Goal: Communication & Community: Ask a question

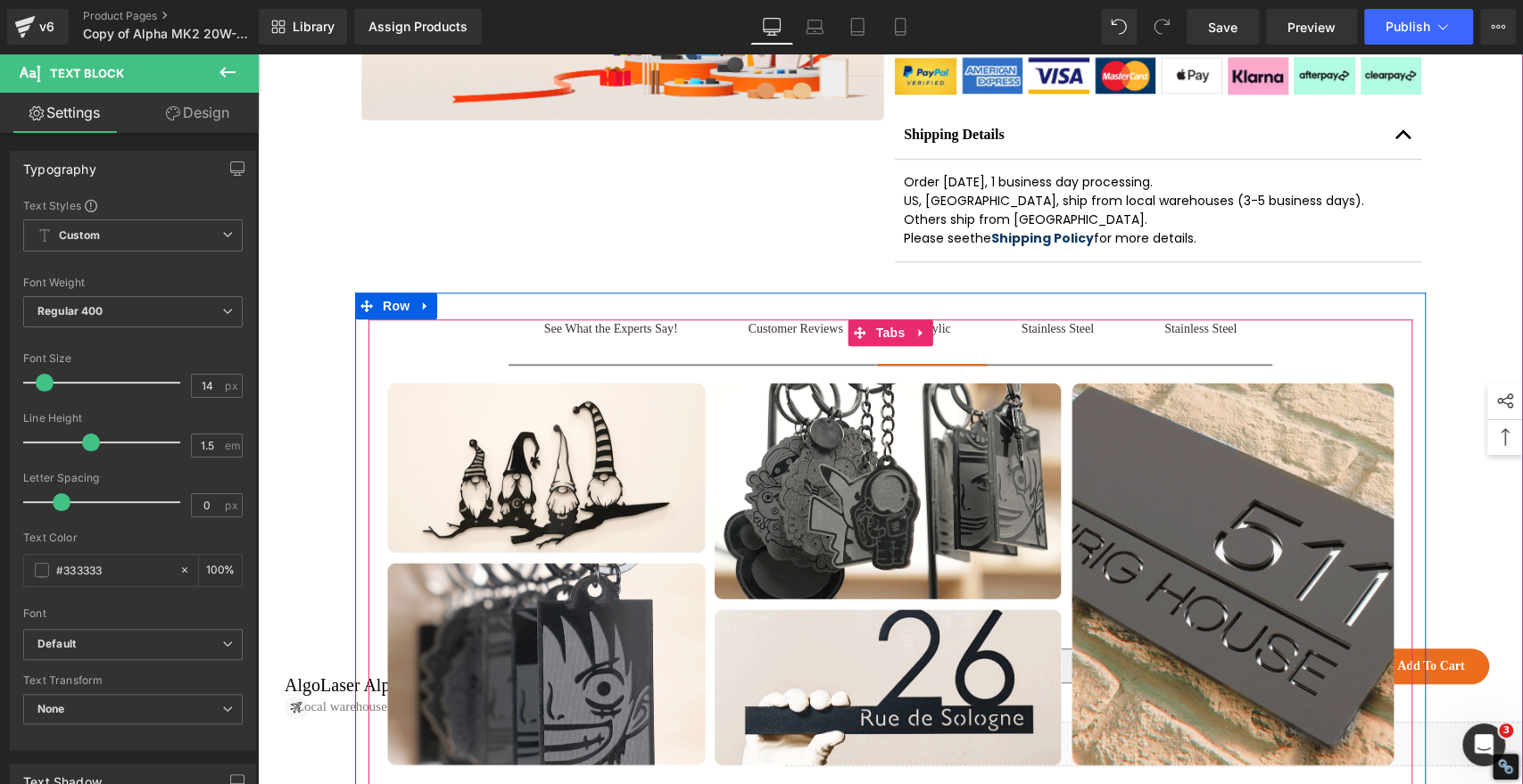
scroll to position [919, 0]
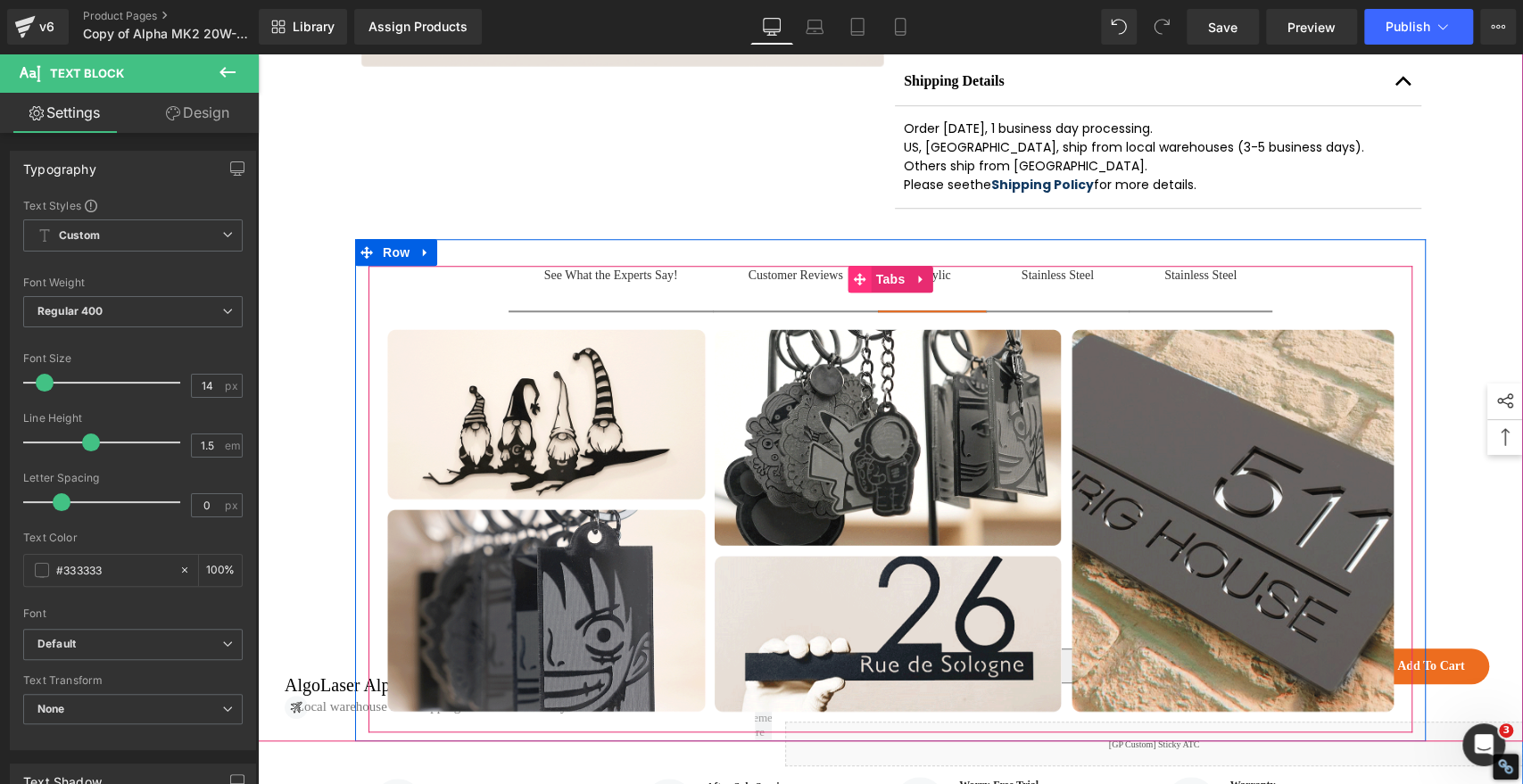
click at [854, 285] on icon at bounding box center [859, 278] width 12 height 12
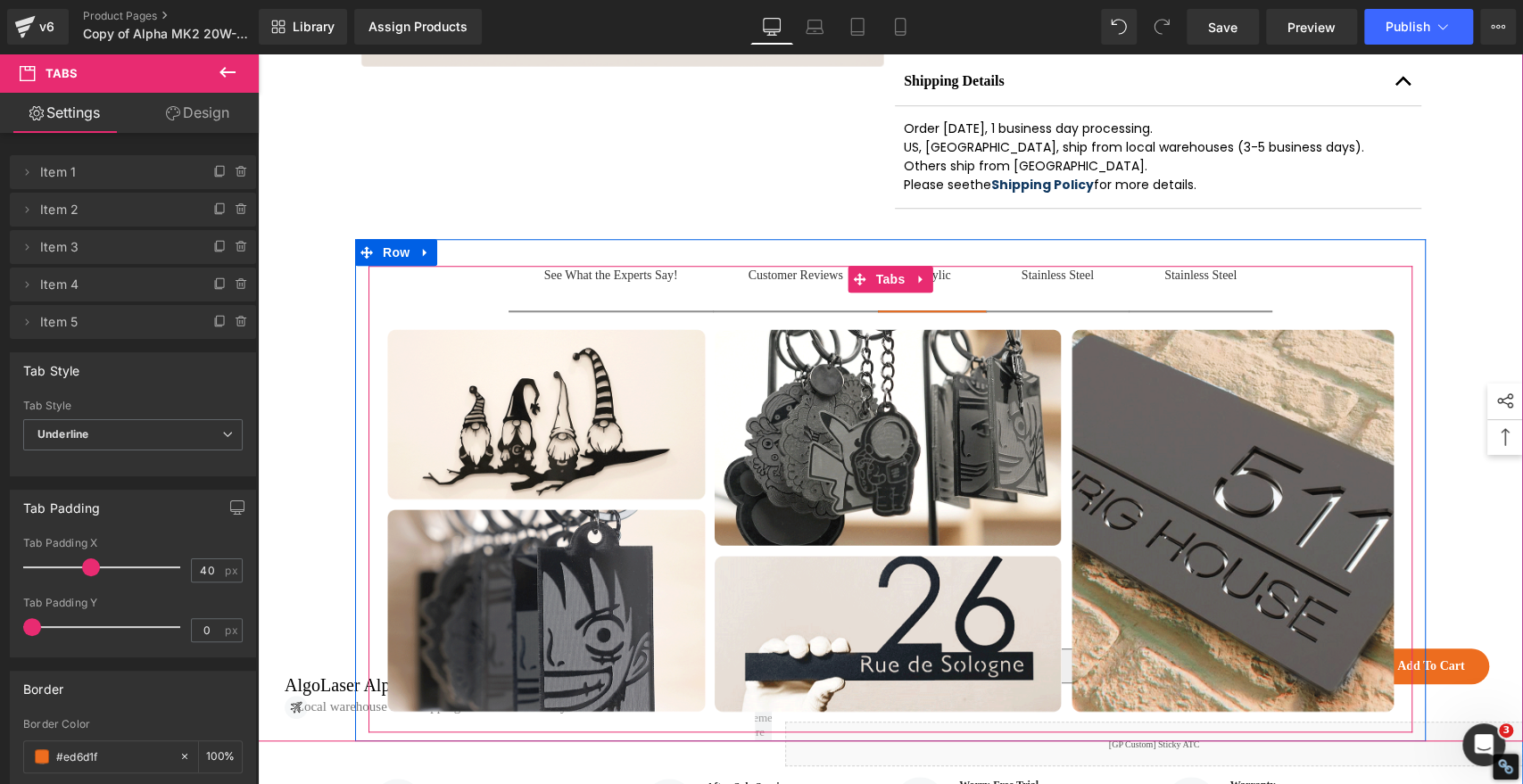
click at [257, 54] on div at bounding box center [257, 54] width 0 height 0
click at [944, 284] on div "Acrylic" at bounding box center [932, 275] width 37 height 19
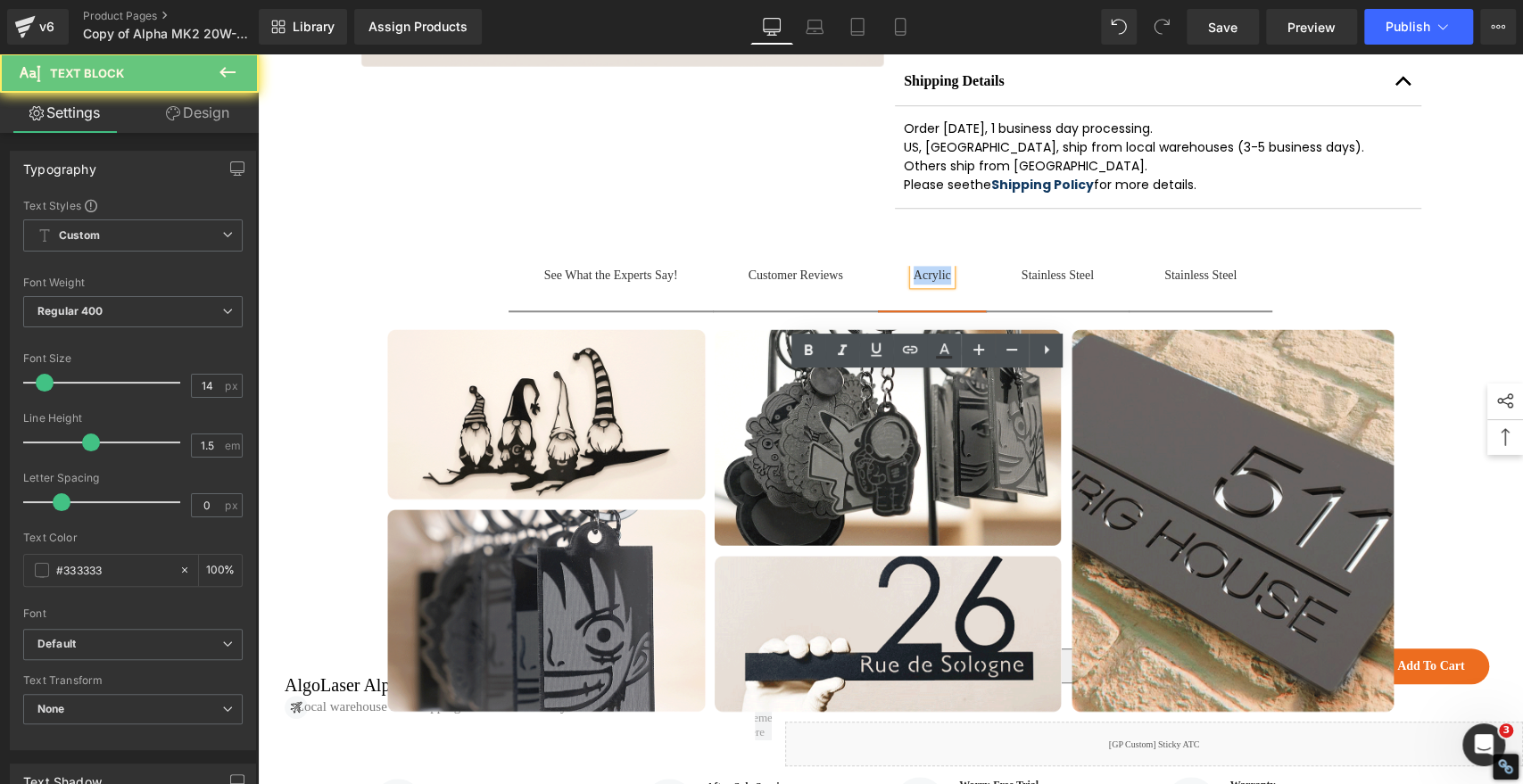
click at [944, 284] on div "Acrylic" at bounding box center [932, 275] width 37 height 19
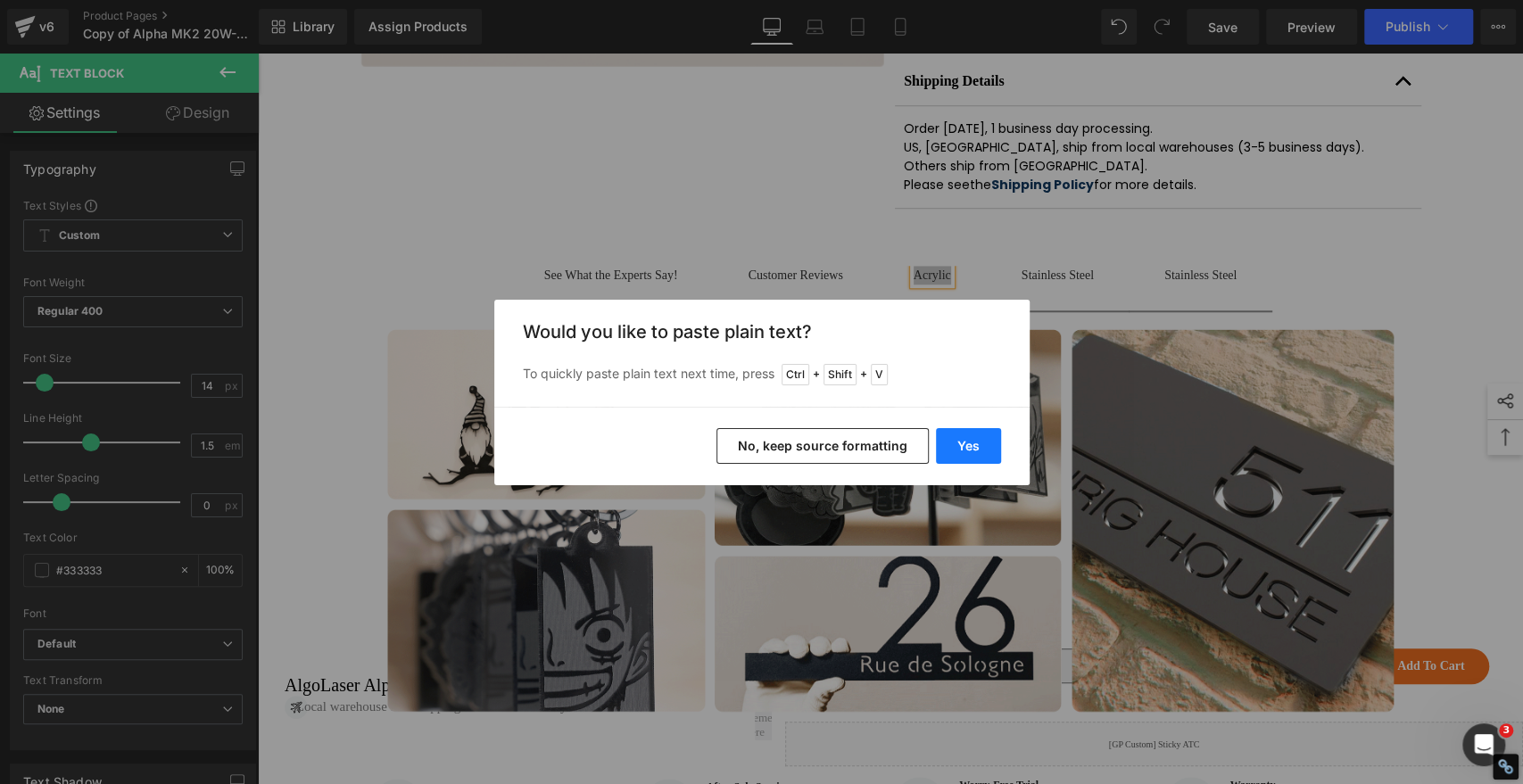
click at [958, 446] on button "Yes" at bounding box center [968, 446] width 65 height 35
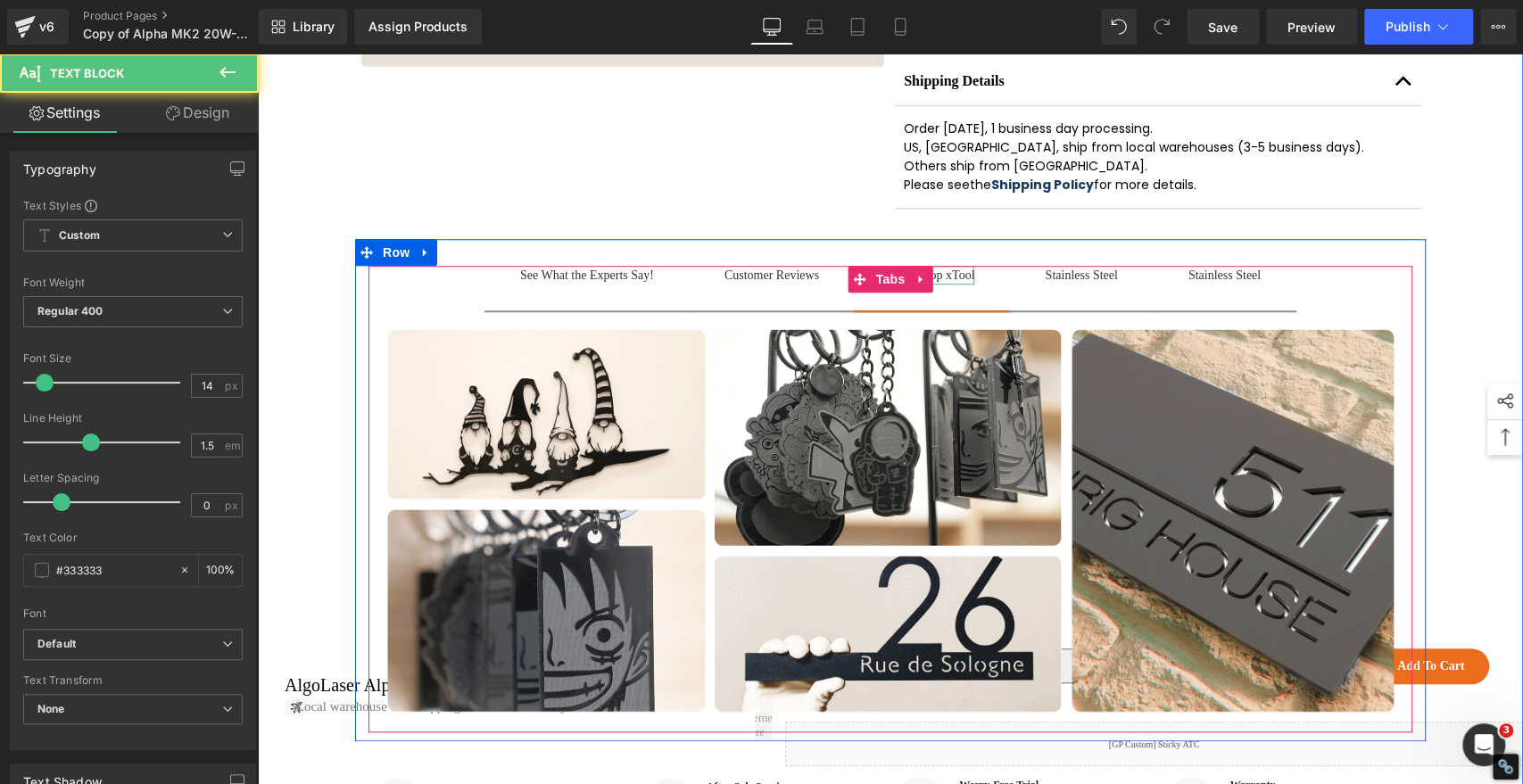
click at [962, 284] on div "Why Shop xTool" at bounding box center [932, 275] width 85 height 19
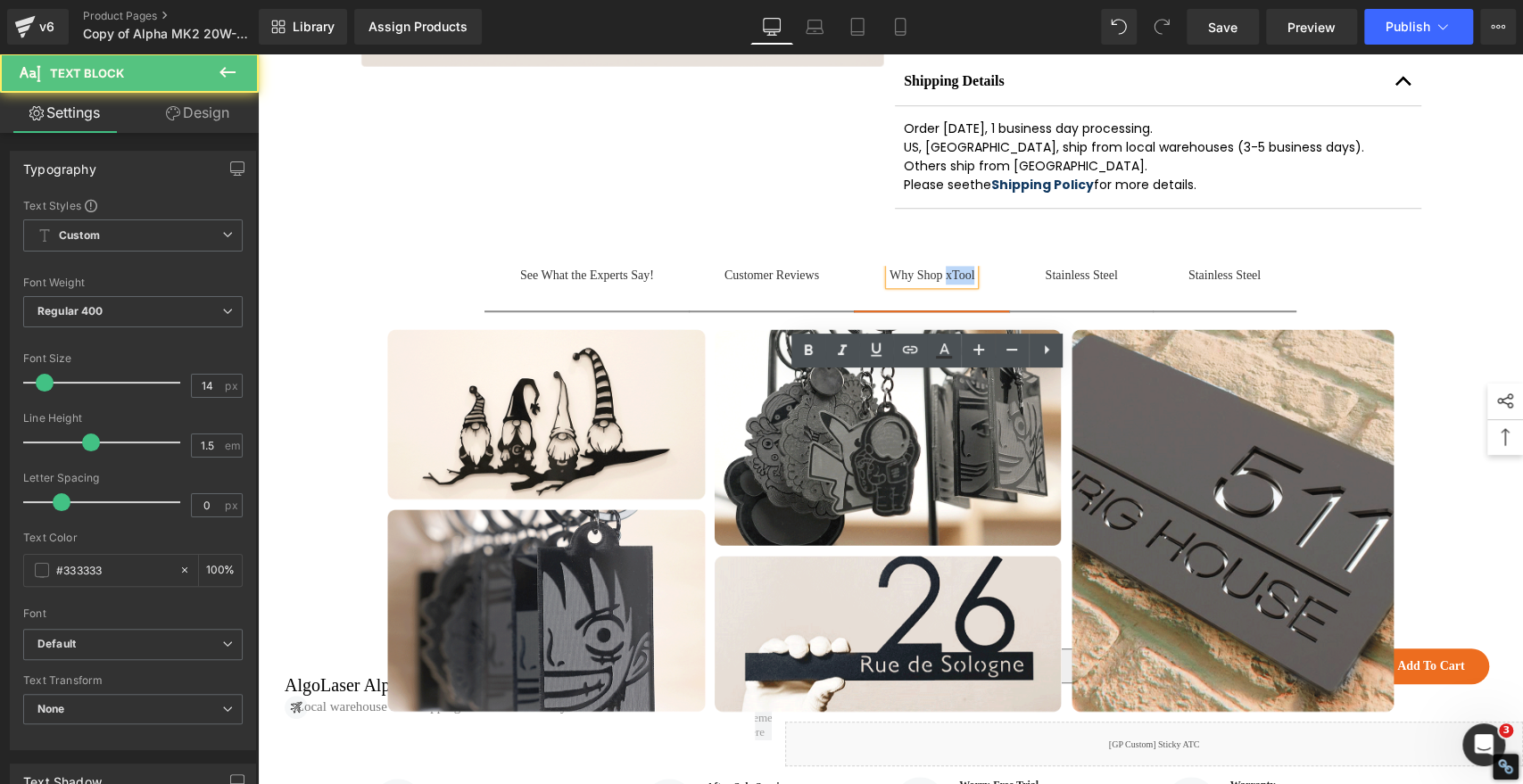
drag, startPoint x: 943, startPoint y: 384, endPoint x: 973, endPoint y: 383, distance: 30.0
click at [973, 310] on span "Why Shop xTool Text Block" at bounding box center [931, 288] width 156 height 45
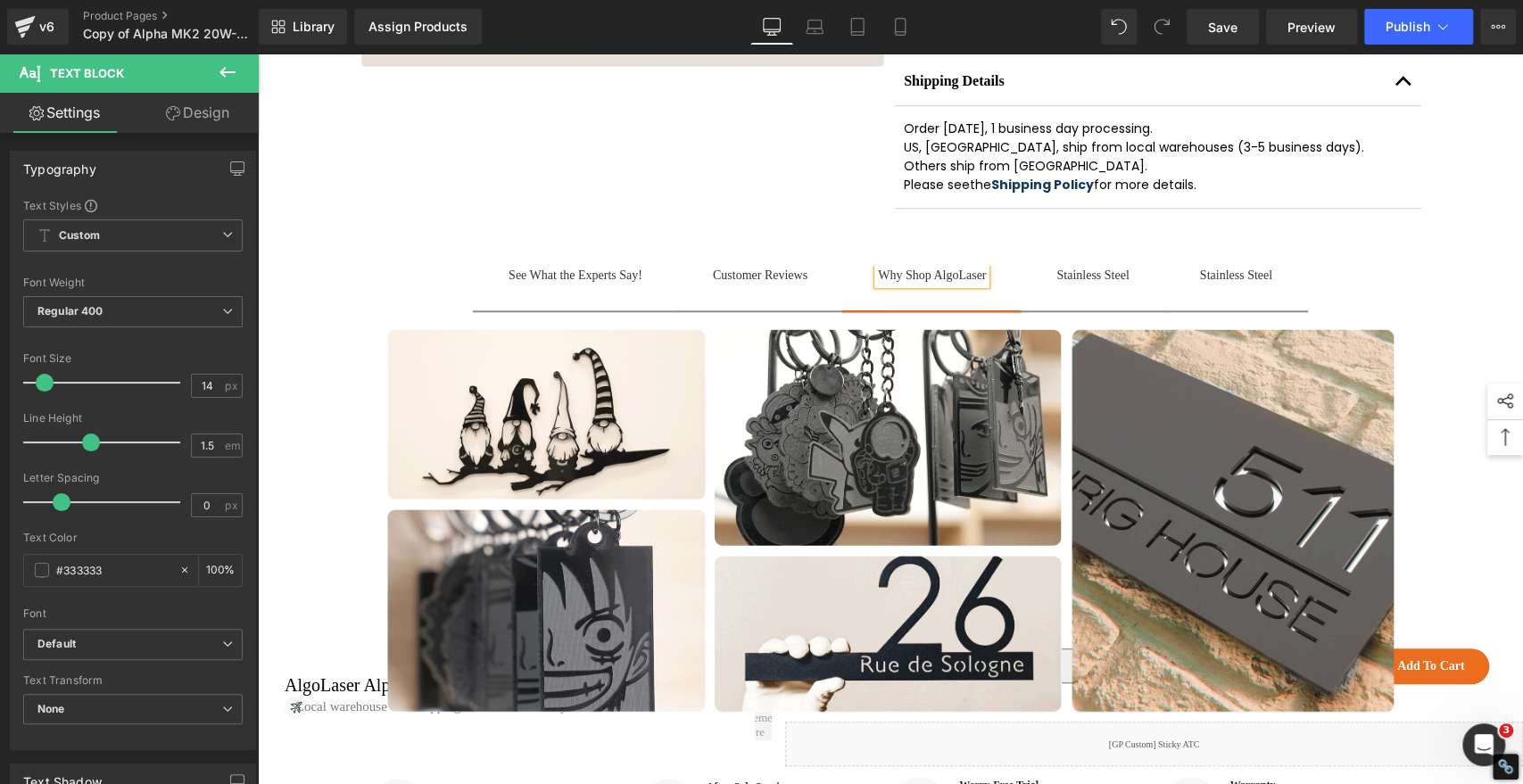
click at [1444, 390] on div "Sale Off" at bounding box center [890, 11] width 1265 height 1458
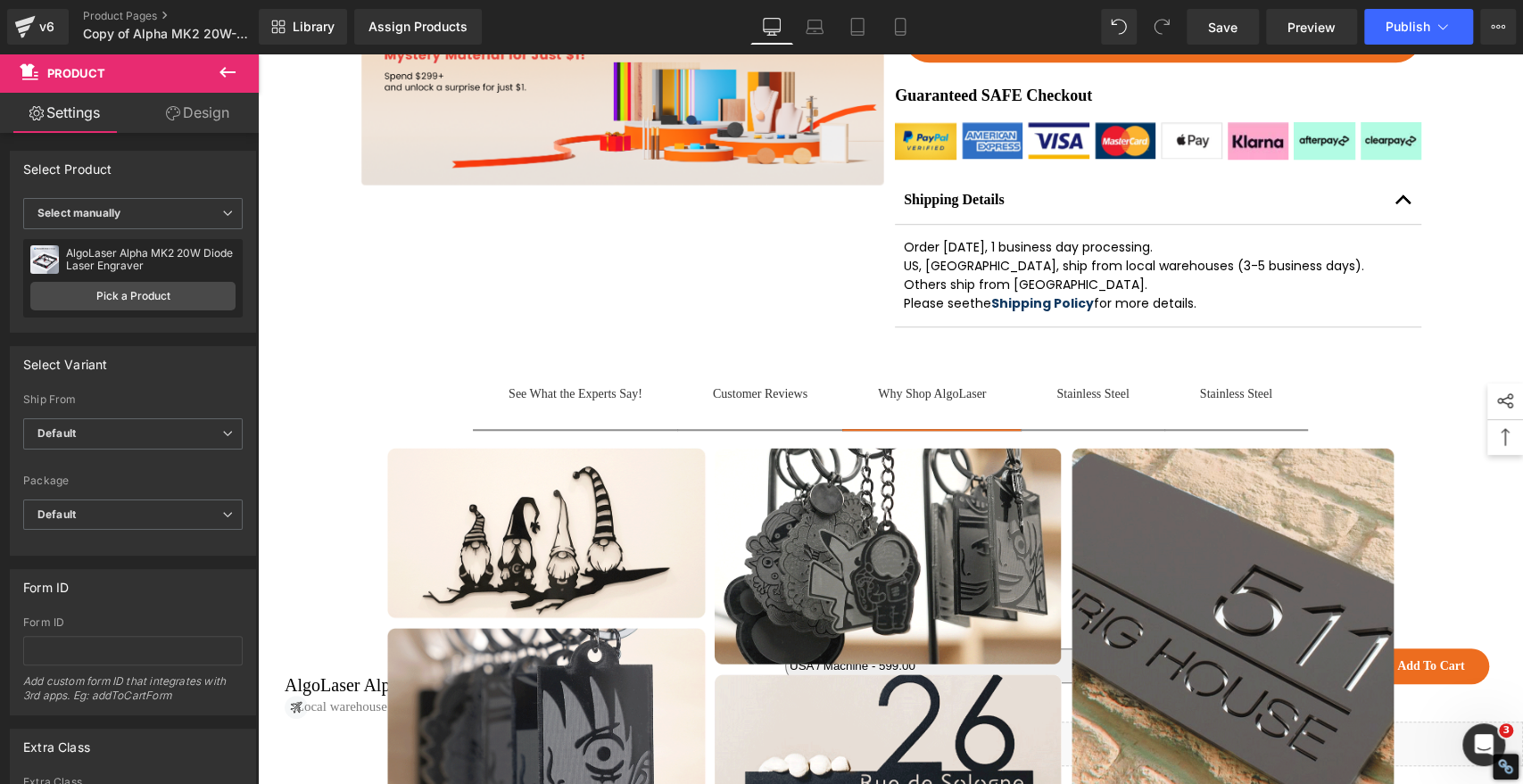
scroll to position [820, 0]
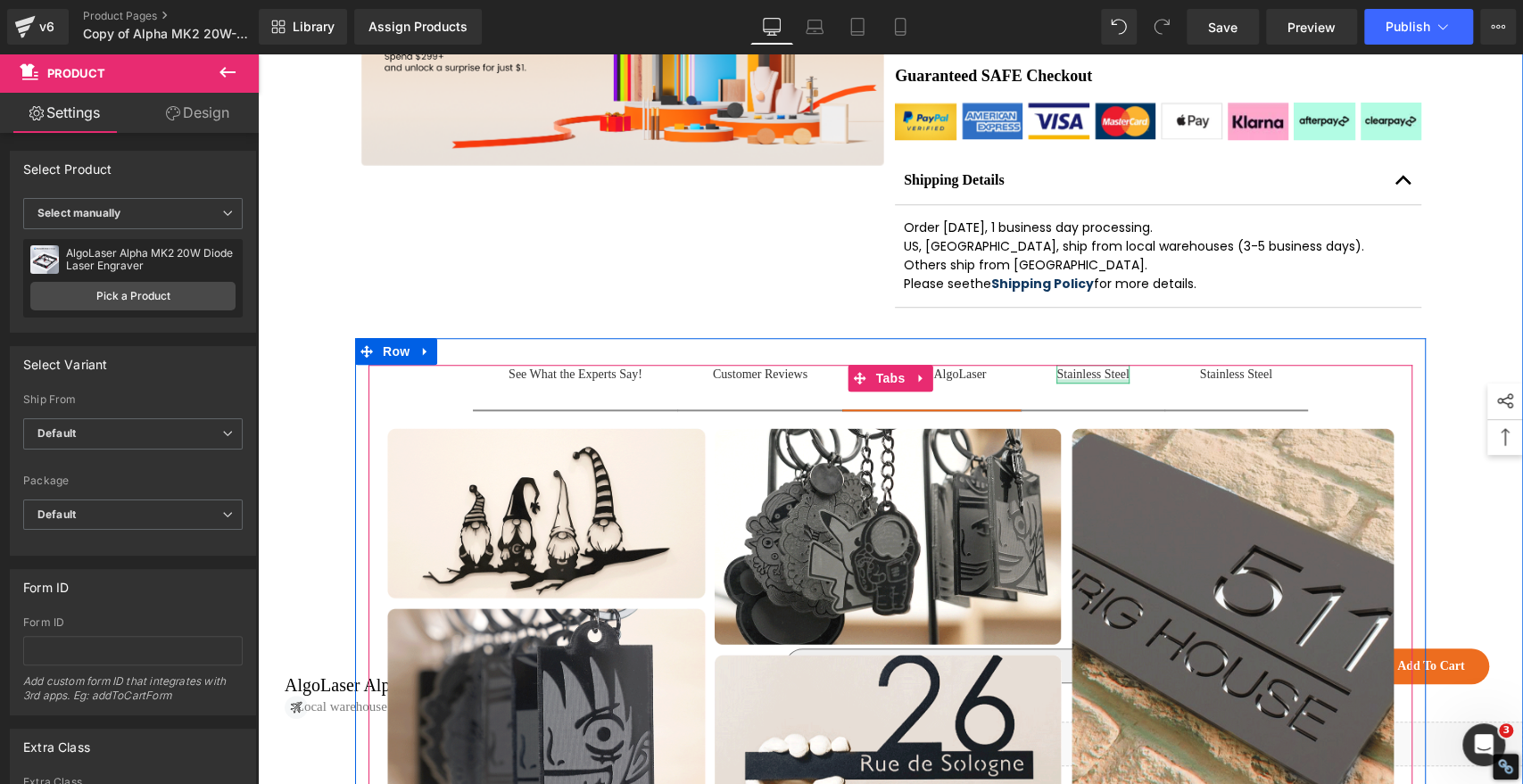
click at [1112, 383] on div "Stainless Steel" at bounding box center [1093, 374] width 73 height 19
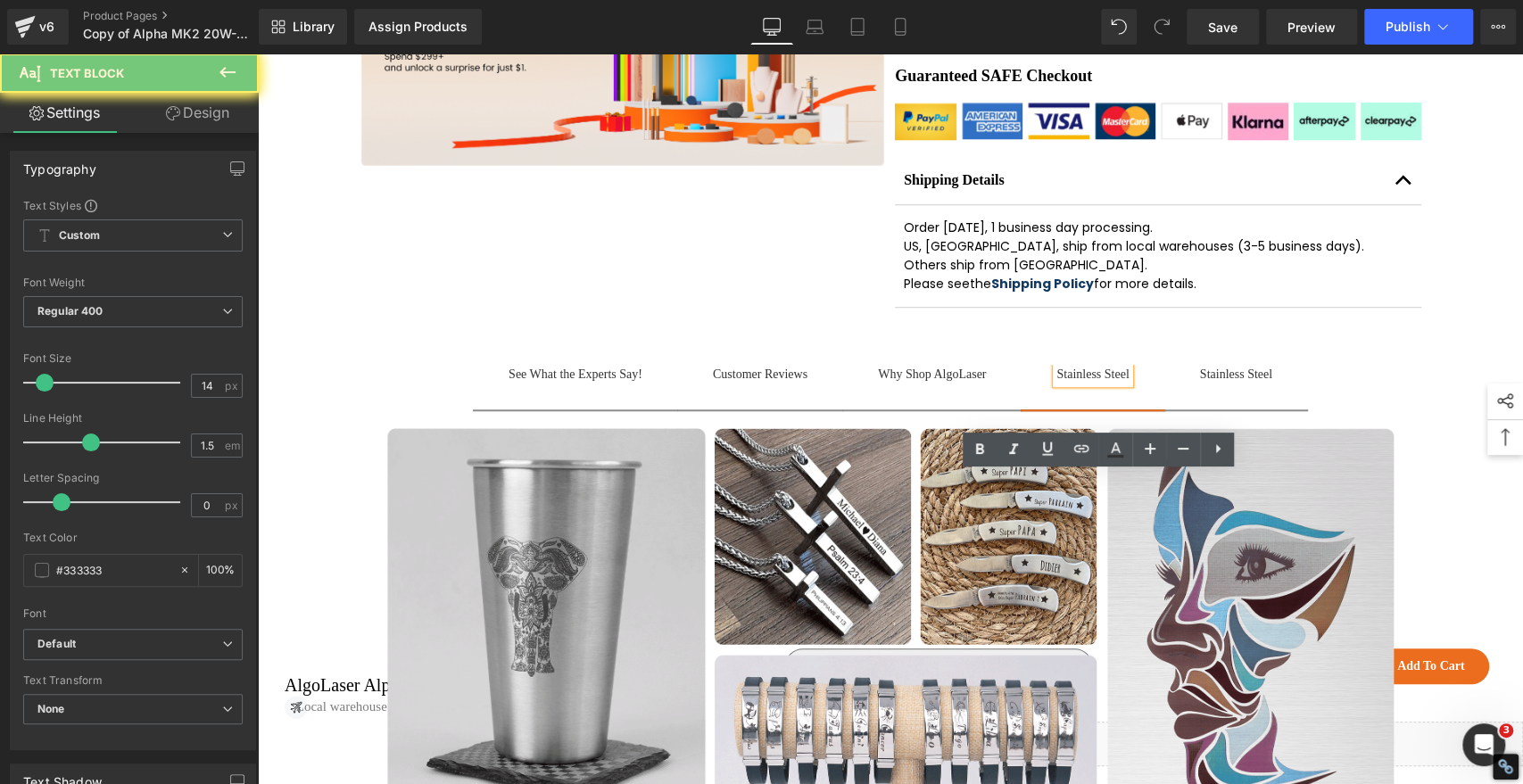
click at [1112, 383] on div "Stainless Steel" at bounding box center [1093, 374] width 73 height 19
paste div
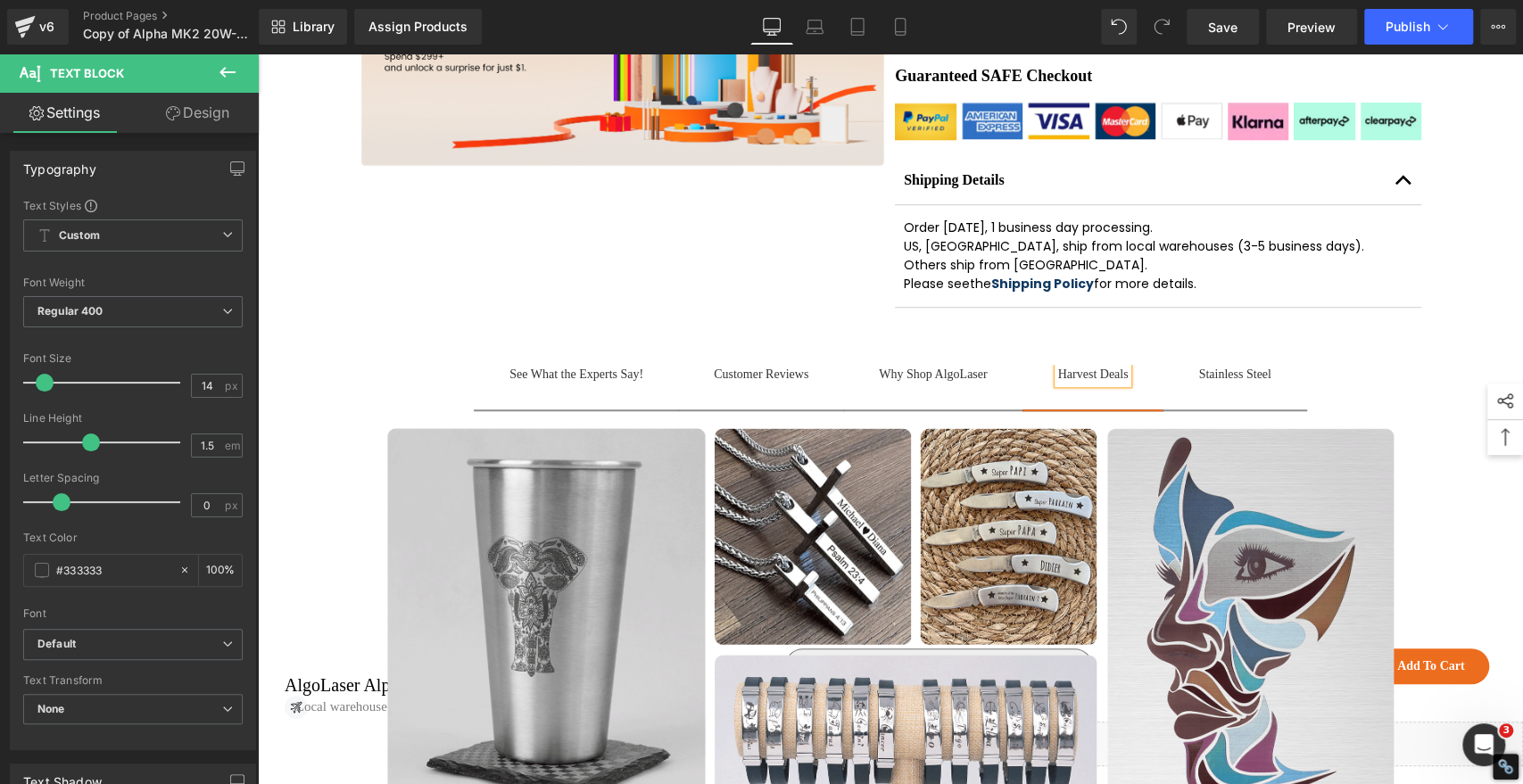
click at [1432, 494] on div "Sale Off" at bounding box center [890, 111] width 1265 height 1458
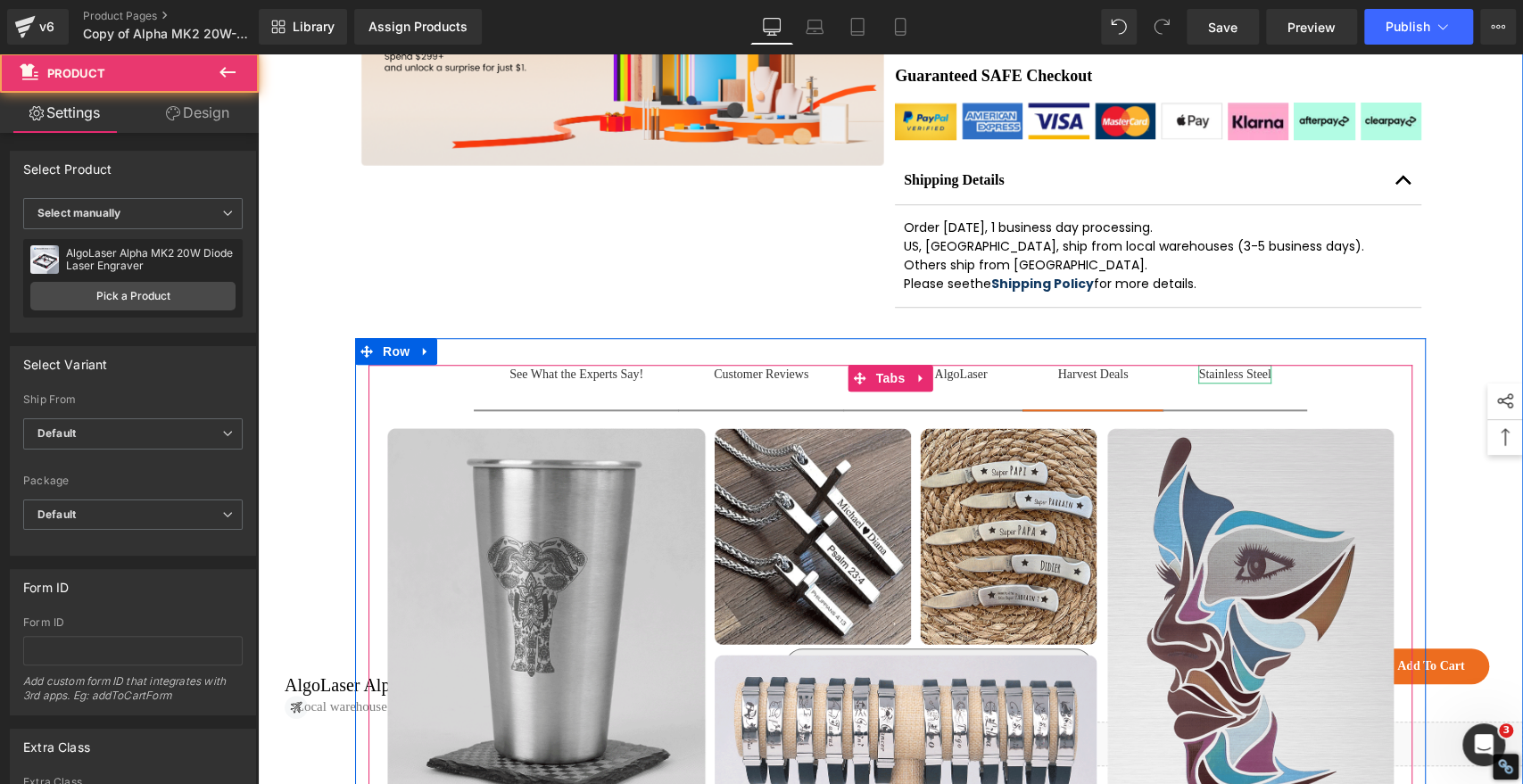
click at [1258, 383] on div "Stainless Steel" at bounding box center [1234, 374] width 73 height 19
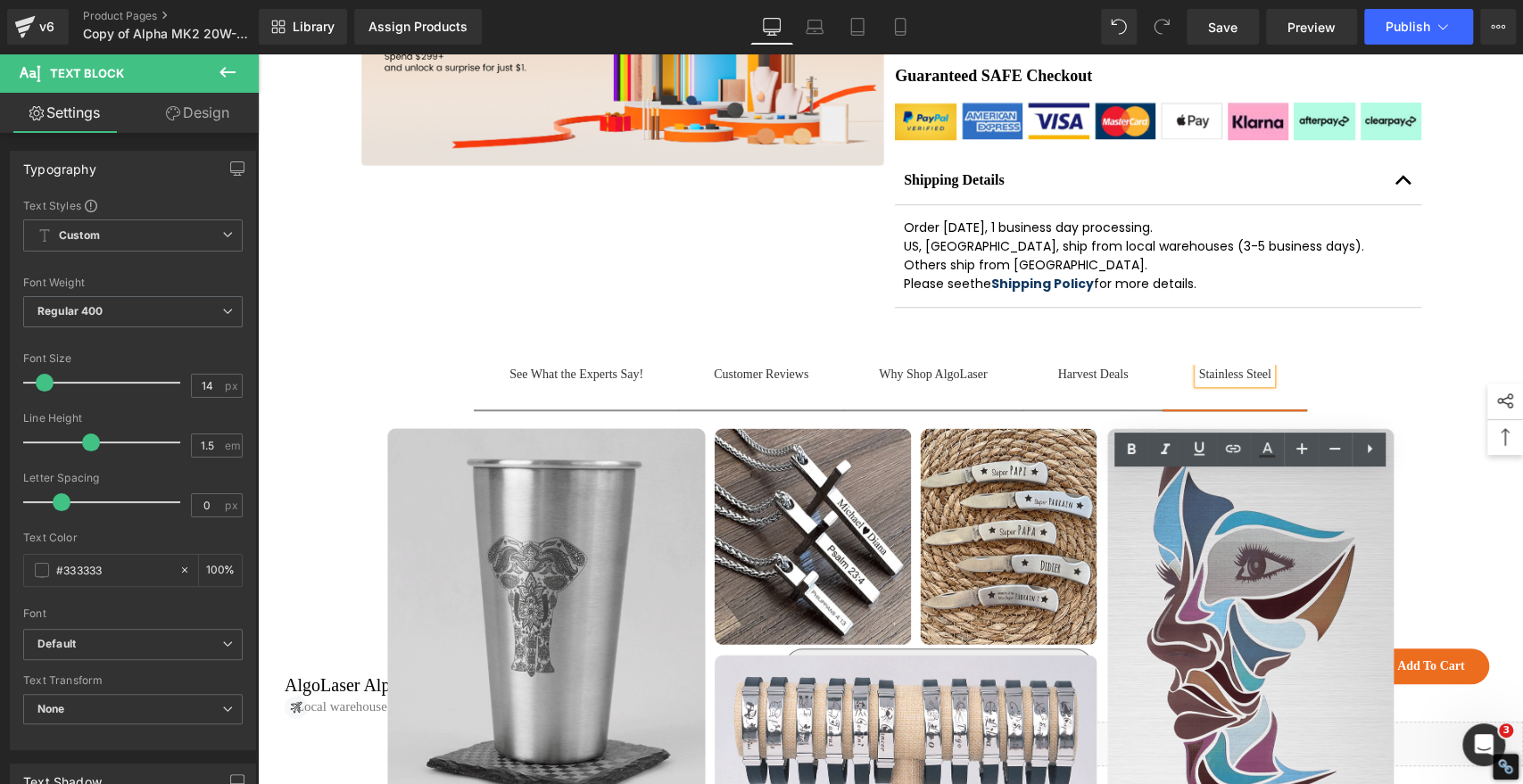
click at [820, 409] on span "Customer Reviews Text Block" at bounding box center [761, 386] width 166 height 45
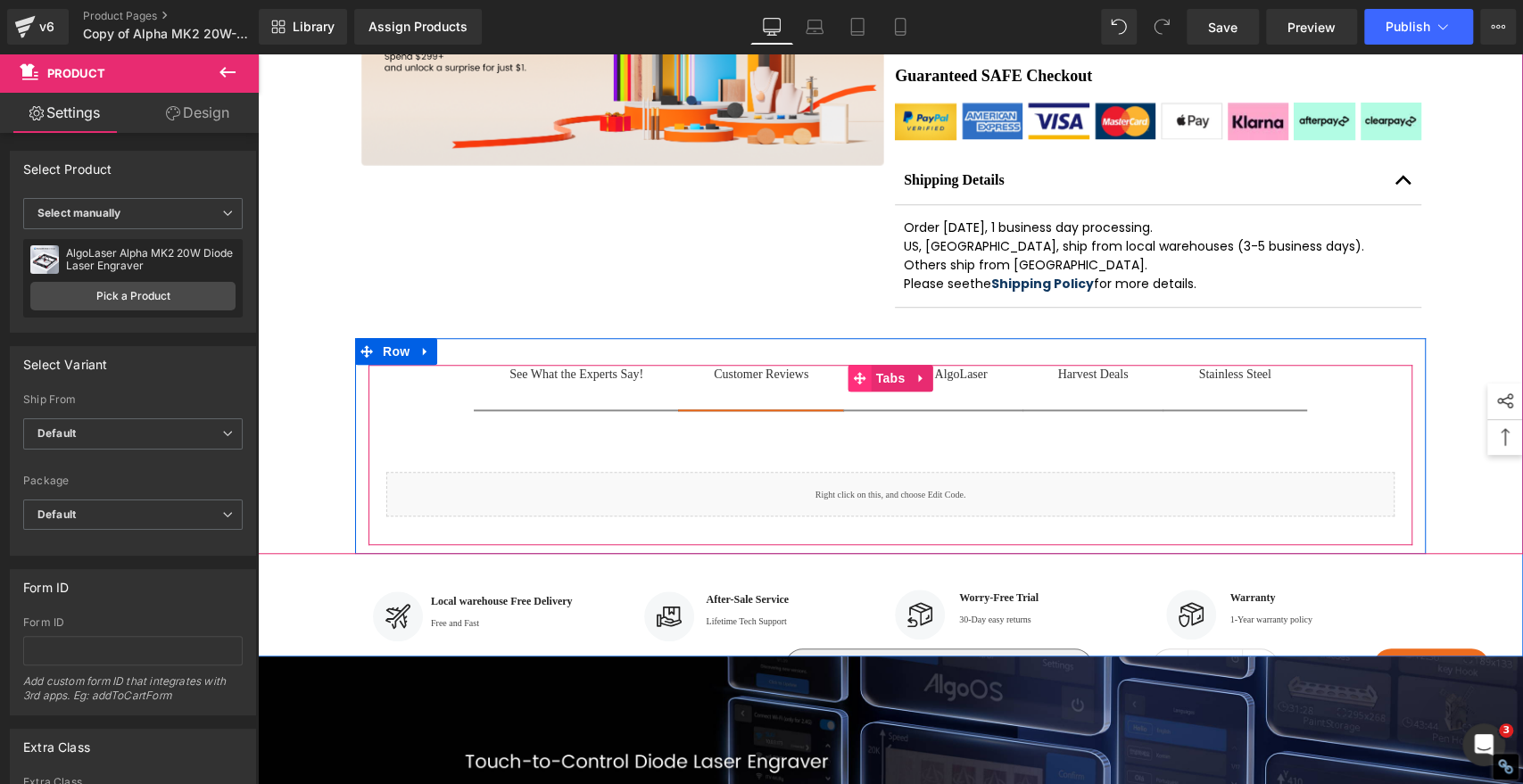
click at [853, 384] on icon at bounding box center [859, 378] width 12 height 12
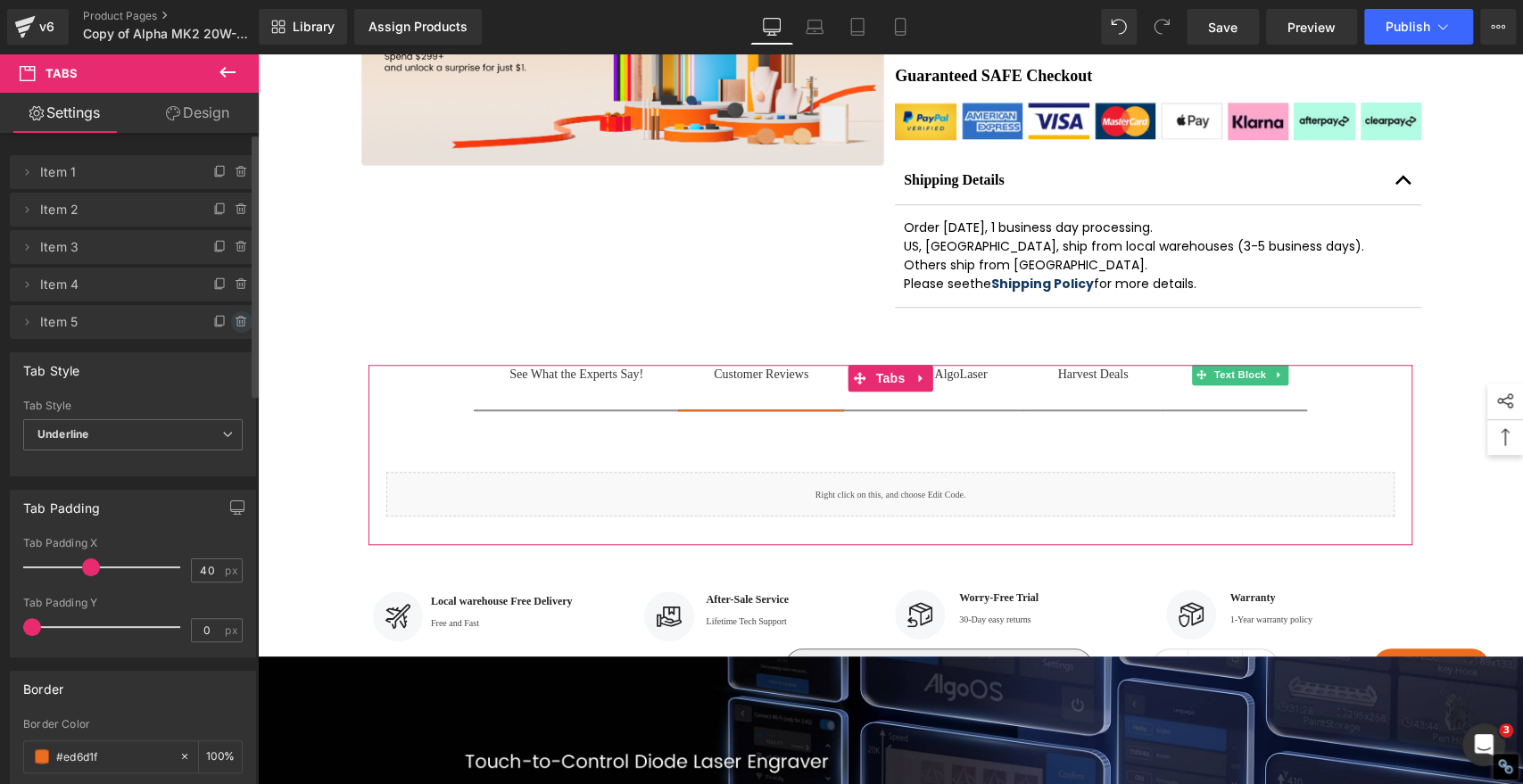
click at [240, 323] on icon at bounding box center [241, 321] width 14 height 14
click at [229, 322] on button "Delete" at bounding box center [222, 322] width 56 height 23
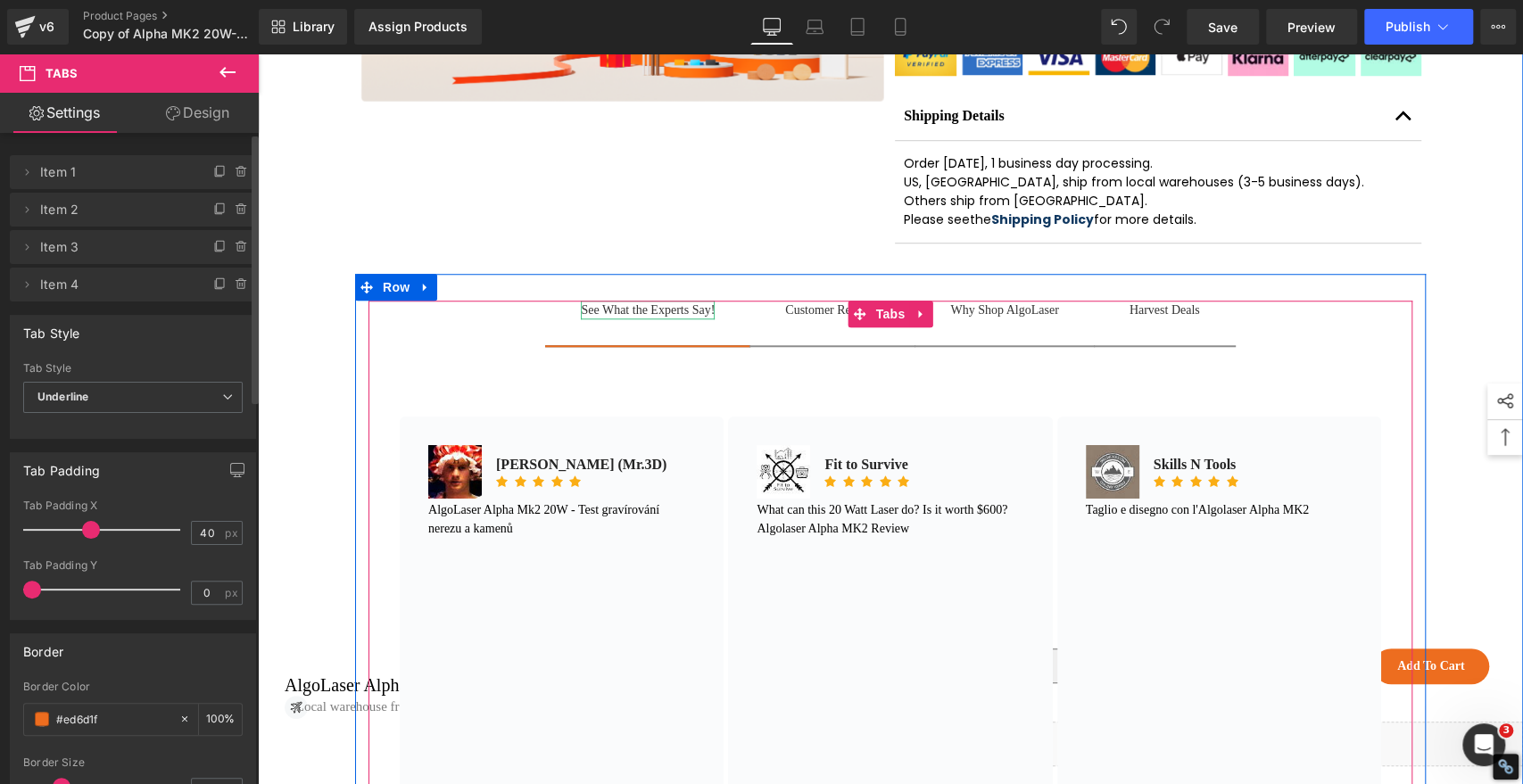
scroll to position [919, 0]
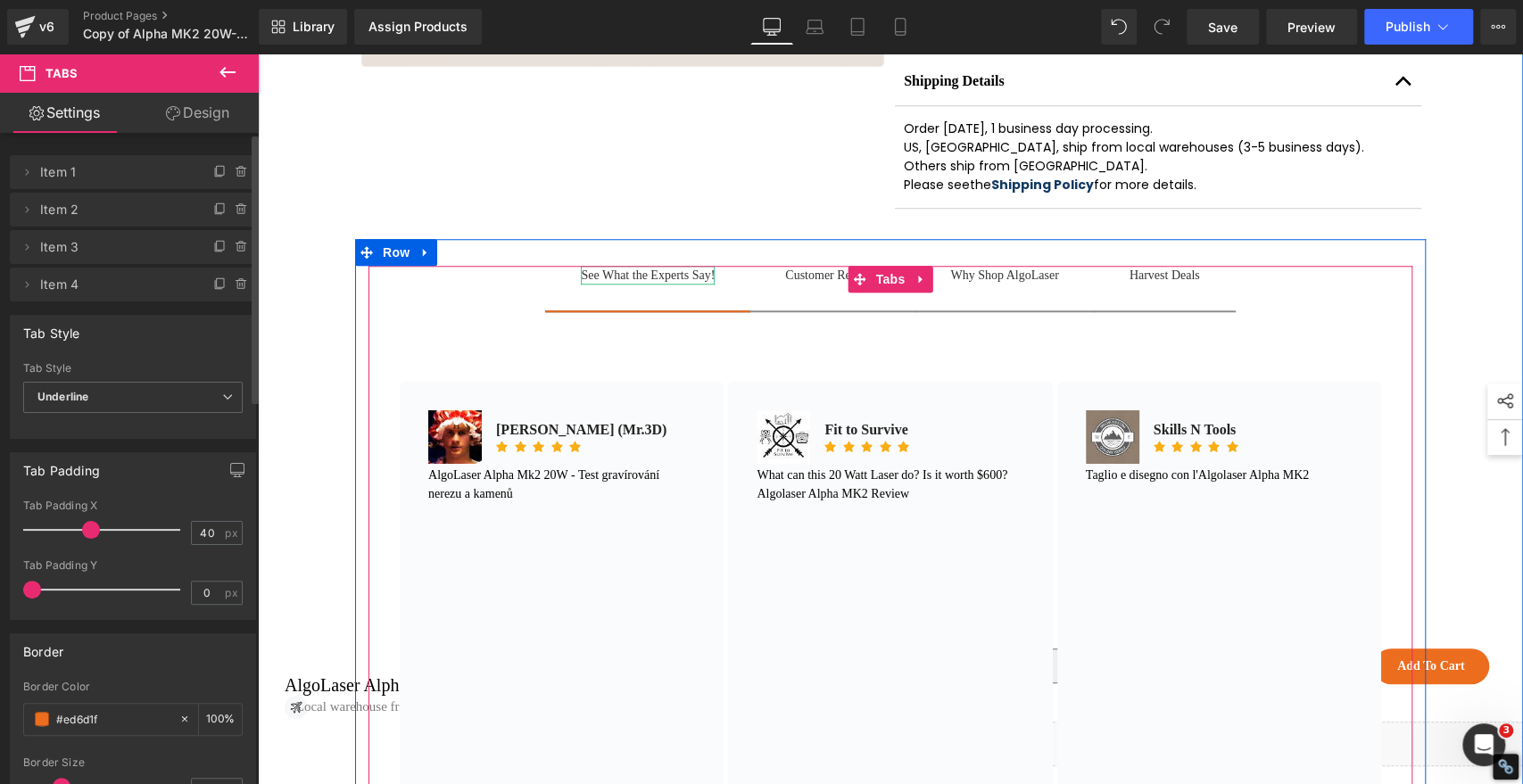
click at [599, 284] on div "See What the Experts Say!" at bounding box center [648, 275] width 134 height 19
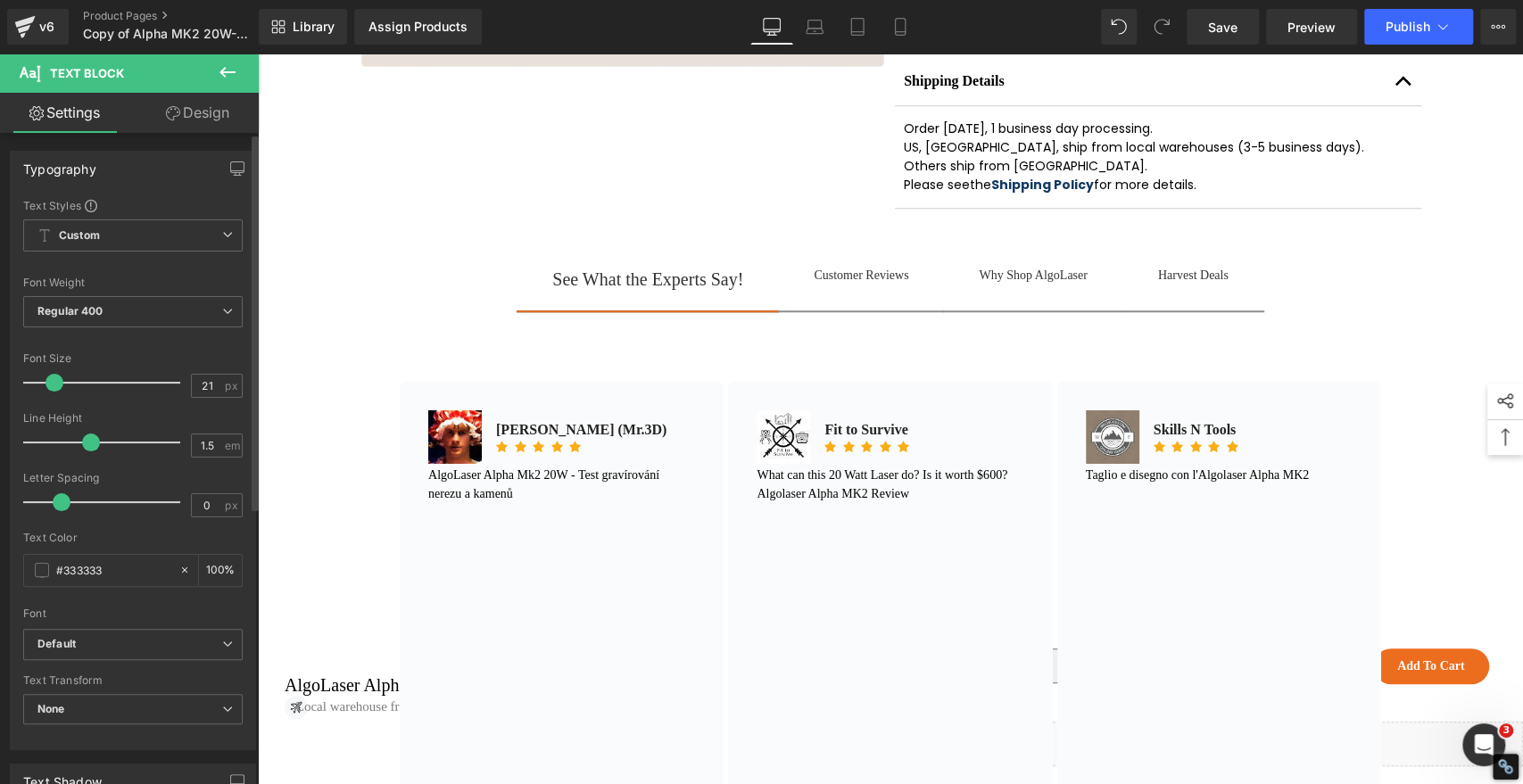
type input "22"
drag, startPoint x: 46, startPoint y: 382, endPoint x: 58, endPoint y: 382, distance: 12.0
click at [58, 382] on span at bounding box center [56, 382] width 18 height 18
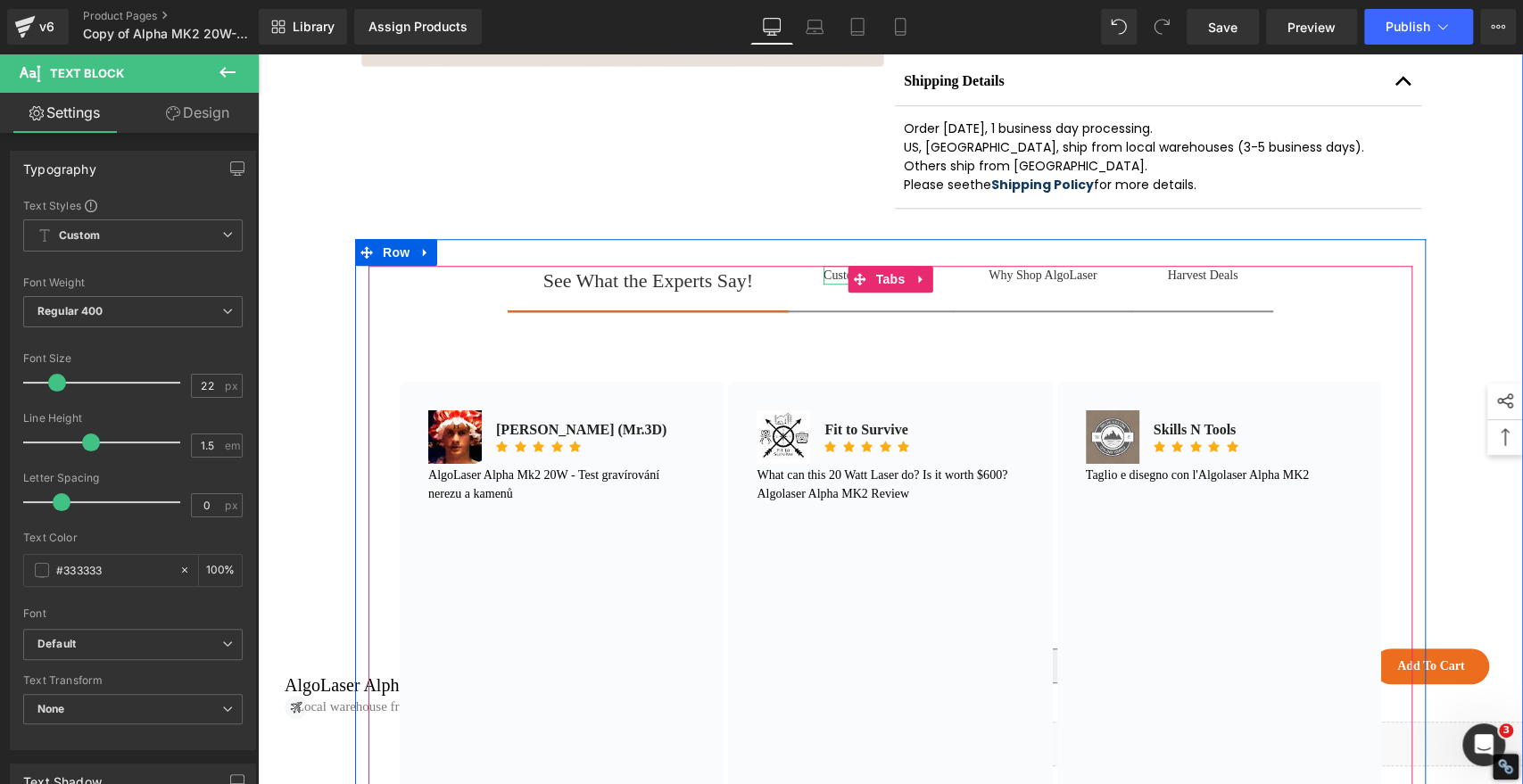
click at [824, 284] on div "Customer Reviews" at bounding box center [871, 275] width 95 height 19
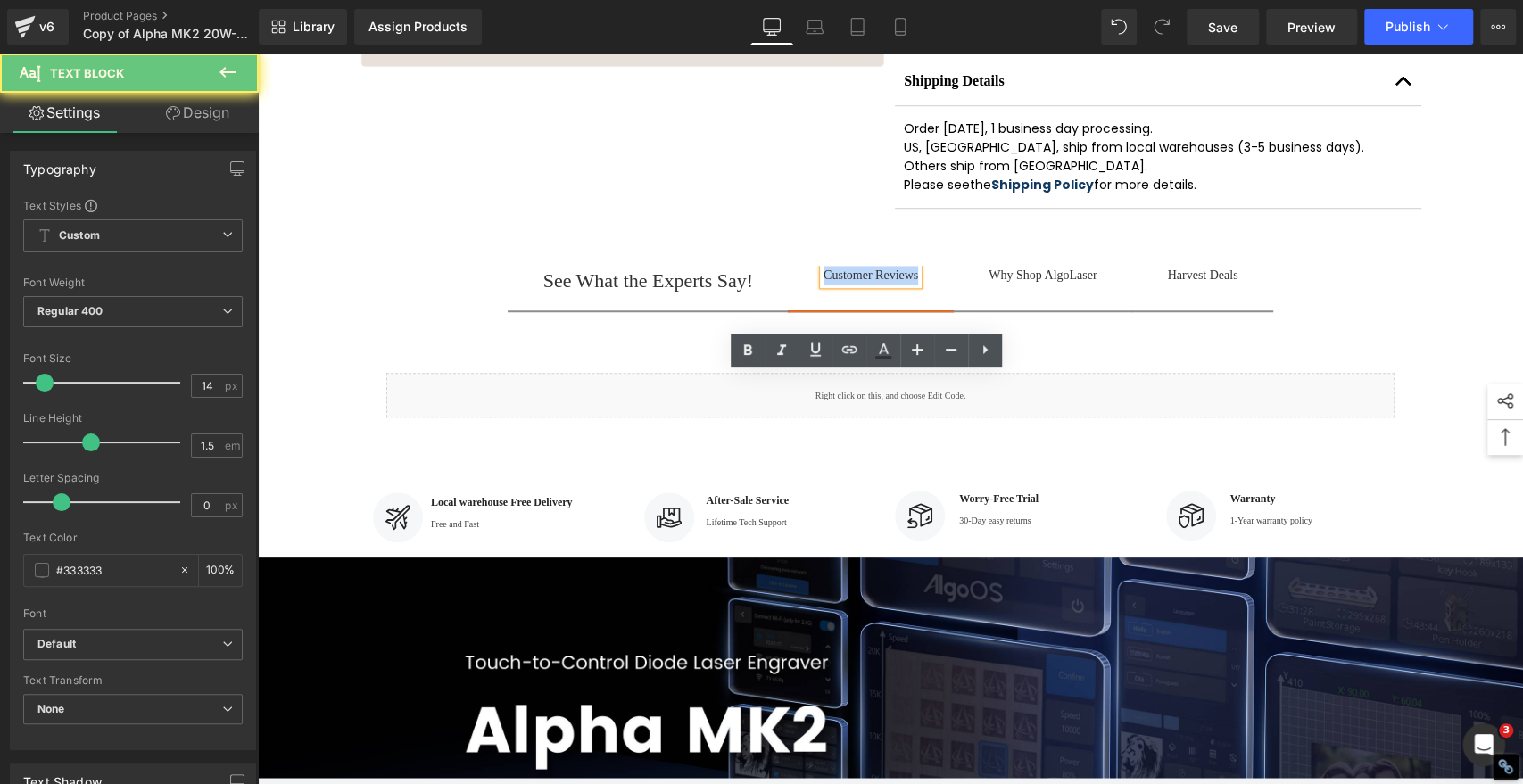
click at [824, 284] on div "Customer Reviews" at bounding box center [871, 275] width 95 height 19
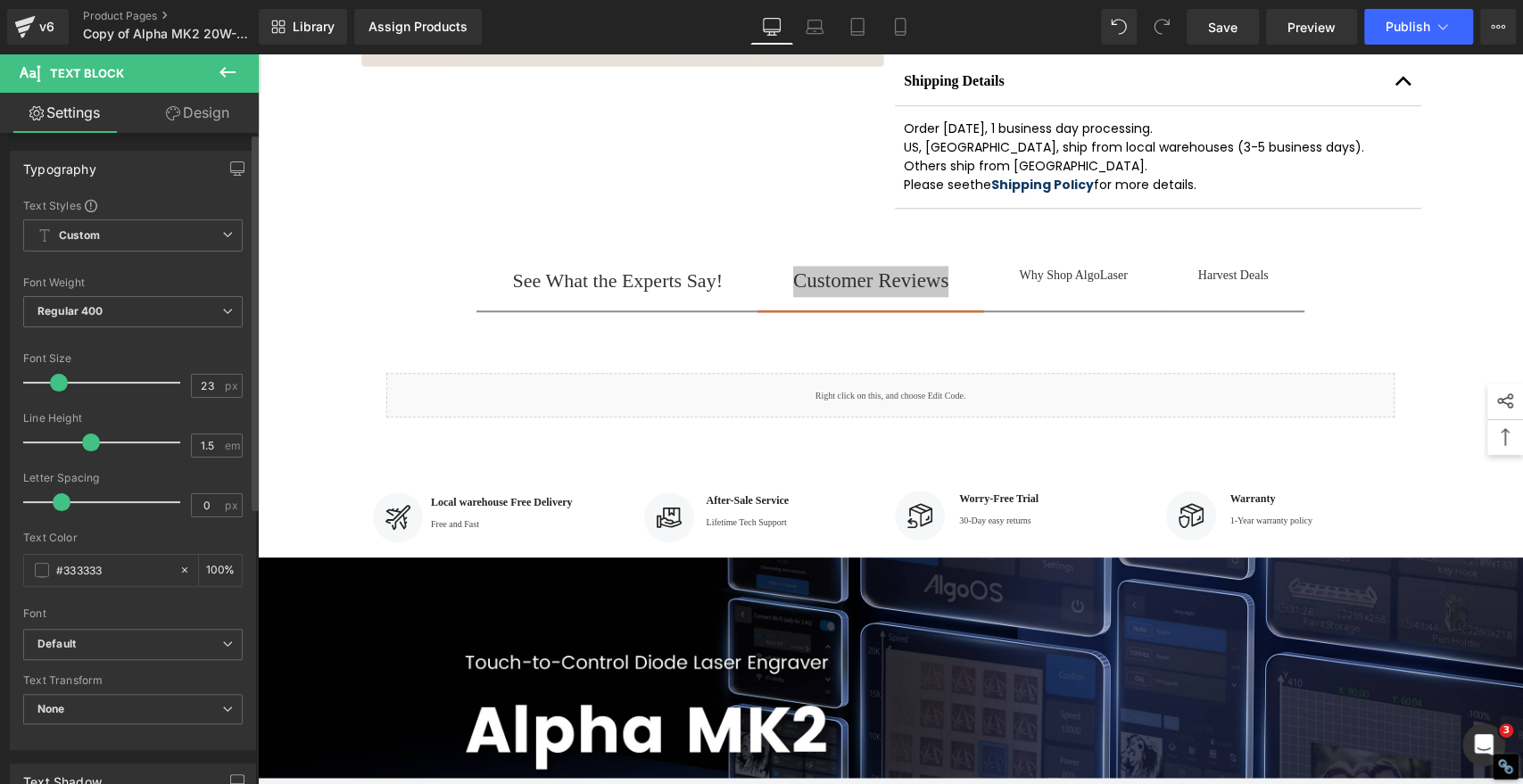
type input "22"
drag, startPoint x: 43, startPoint y: 386, endPoint x: 55, endPoint y: 385, distance: 12.0
click at [55, 385] on span at bounding box center [56, 382] width 18 height 18
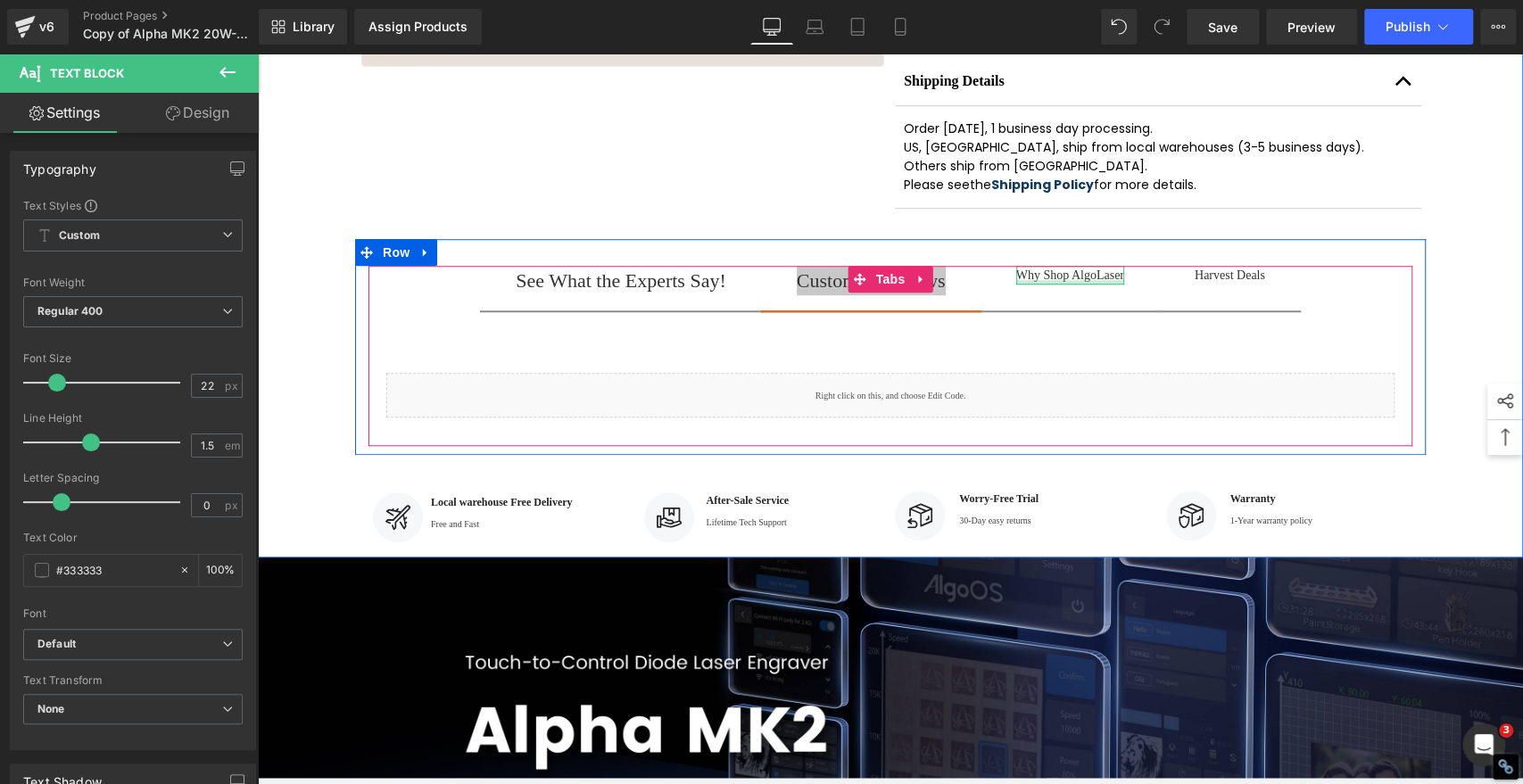
click at [1088, 284] on div at bounding box center [1070, 282] width 108 height 5
click at [1088, 284] on div "Why Shop AlgoLaser" at bounding box center [1070, 275] width 108 height 19
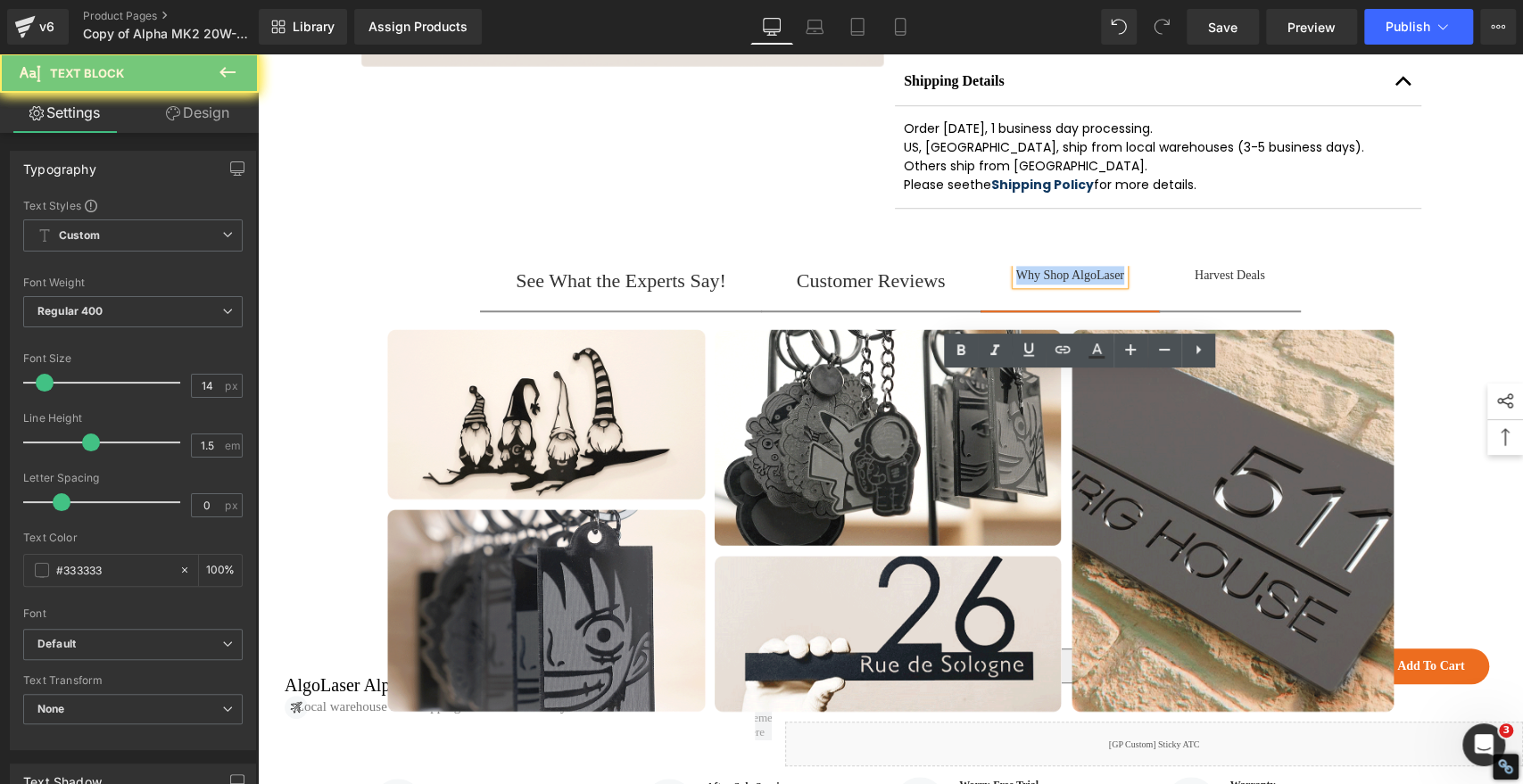
click at [1088, 284] on div "Why Shop AlgoLaser" at bounding box center [1070, 275] width 108 height 19
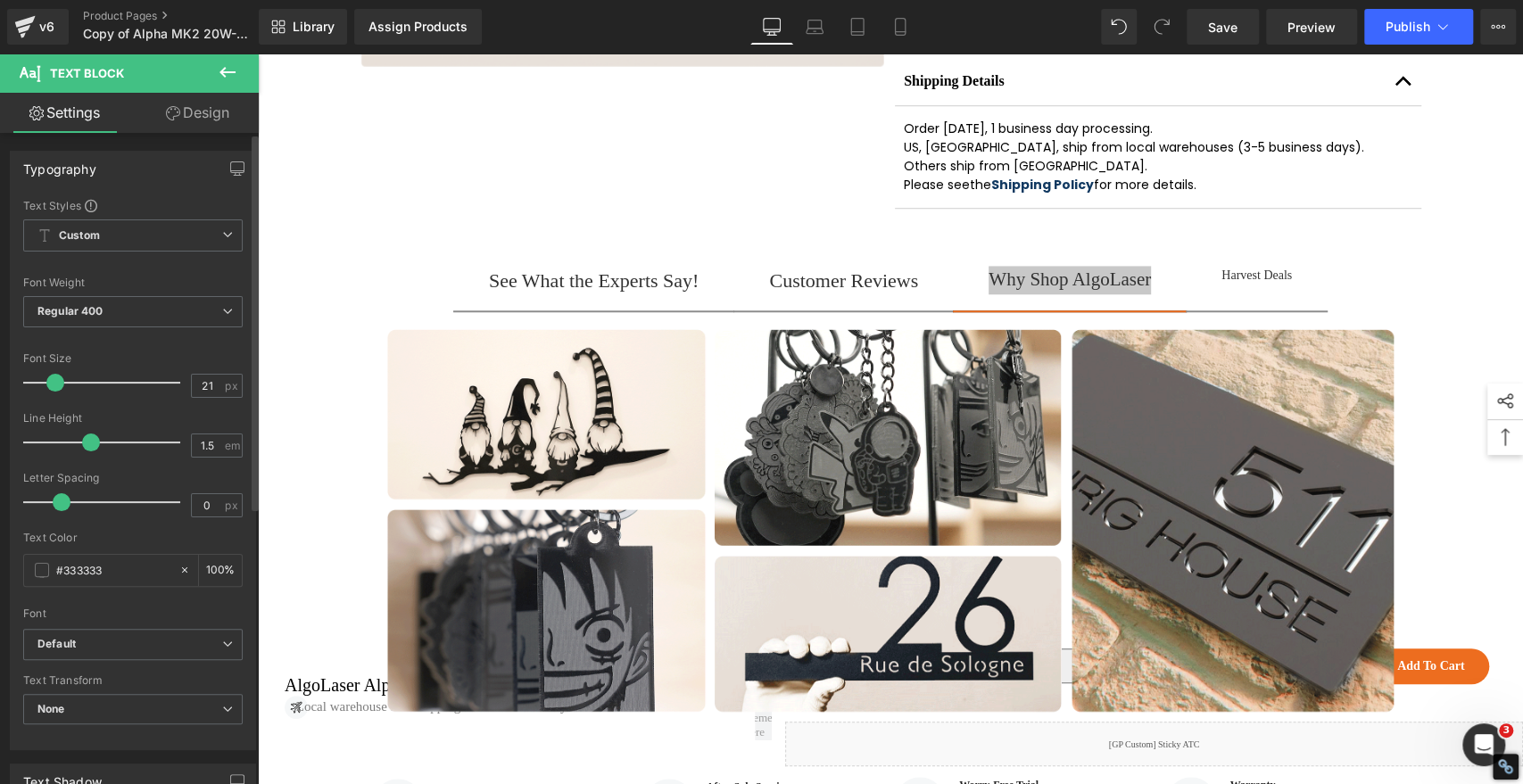
type input "22"
drag, startPoint x: 44, startPoint y: 381, endPoint x: 55, endPoint y: 382, distance: 11.0
click at [55, 382] on span at bounding box center [56, 382] width 18 height 18
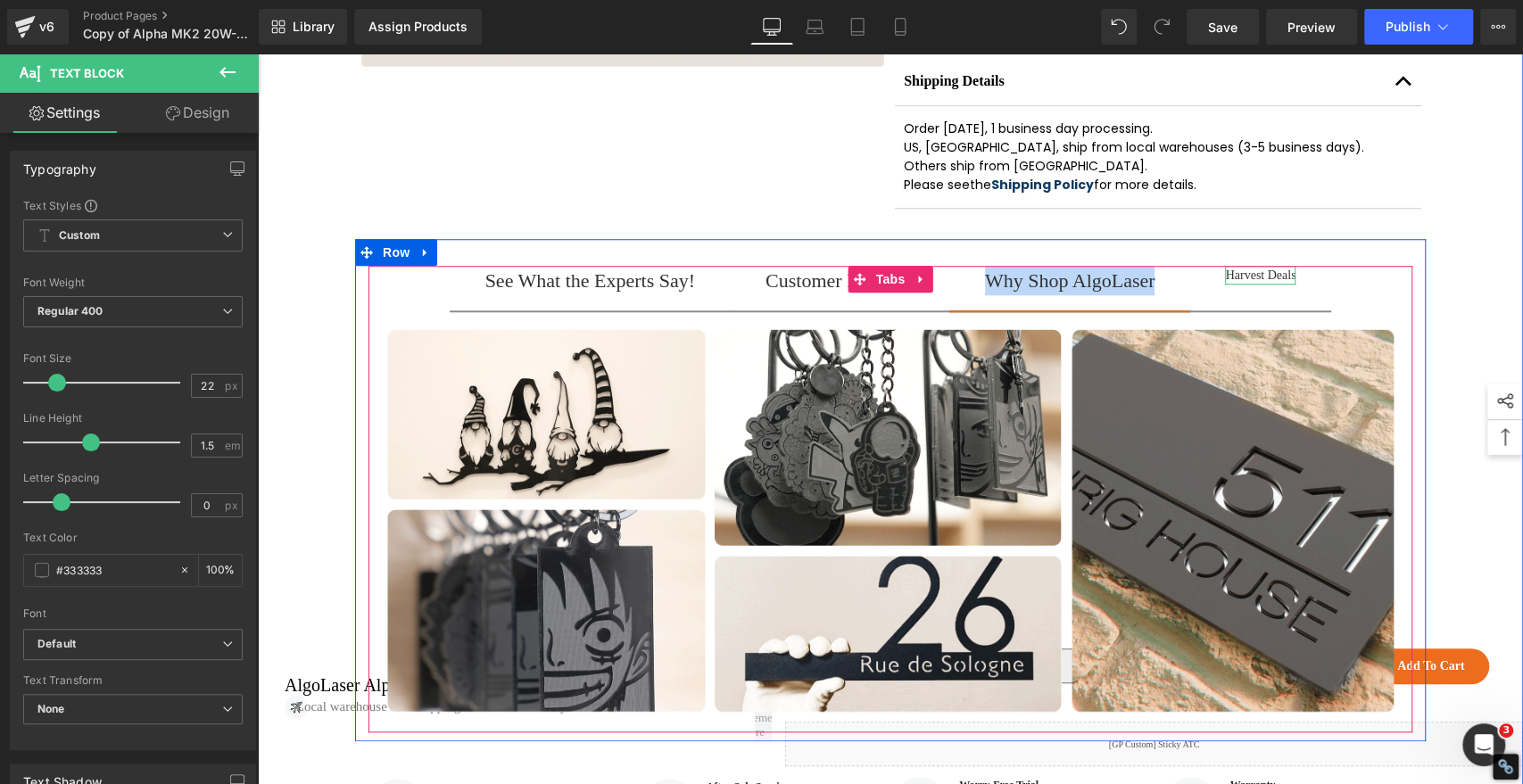
click at [1287, 284] on div "Harvest Deals" at bounding box center [1260, 275] width 71 height 19
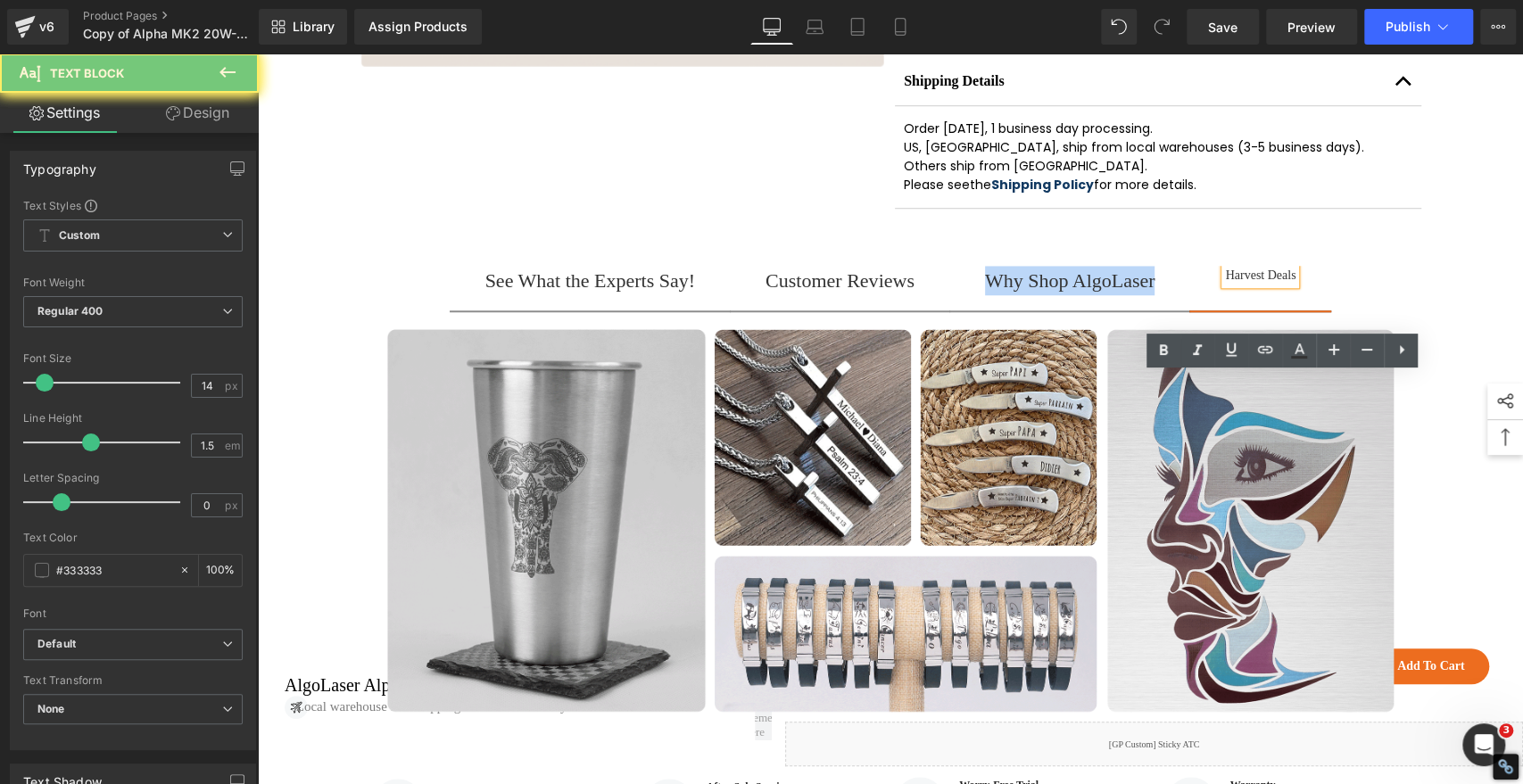
click at [1287, 284] on div "Harvest Deals" at bounding box center [1260, 275] width 71 height 19
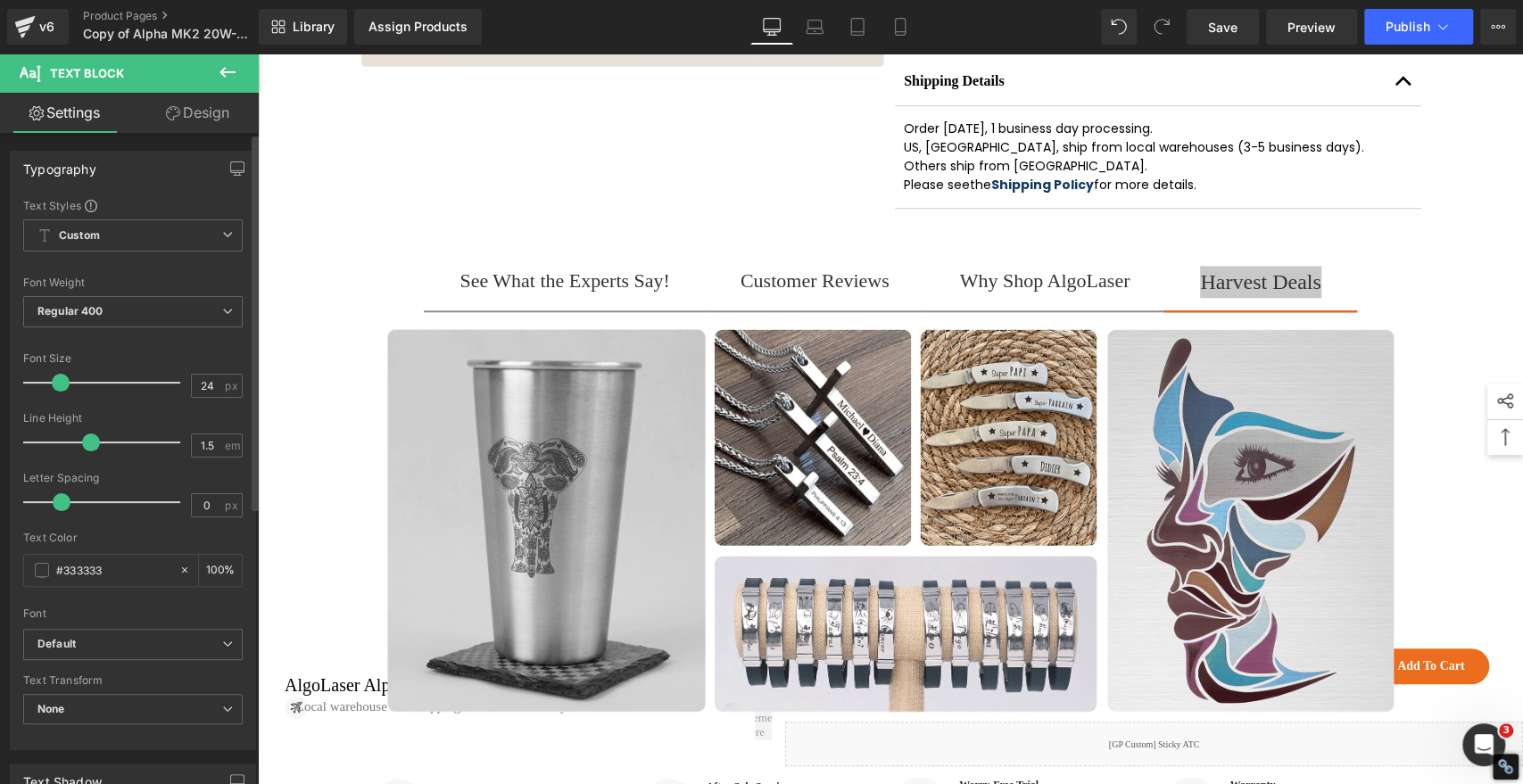
type input "22"
drag, startPoint x: 48, startPoint y: 378, endPoint x: 60, endPoint y: 381, distance: 12.4
click at [60, 381] on span at bounding box center [56, 382] width 18 height 18
click at [1478, 468] on div "Sale Off" at bounding box center [890, 11] width 1265 height 1458
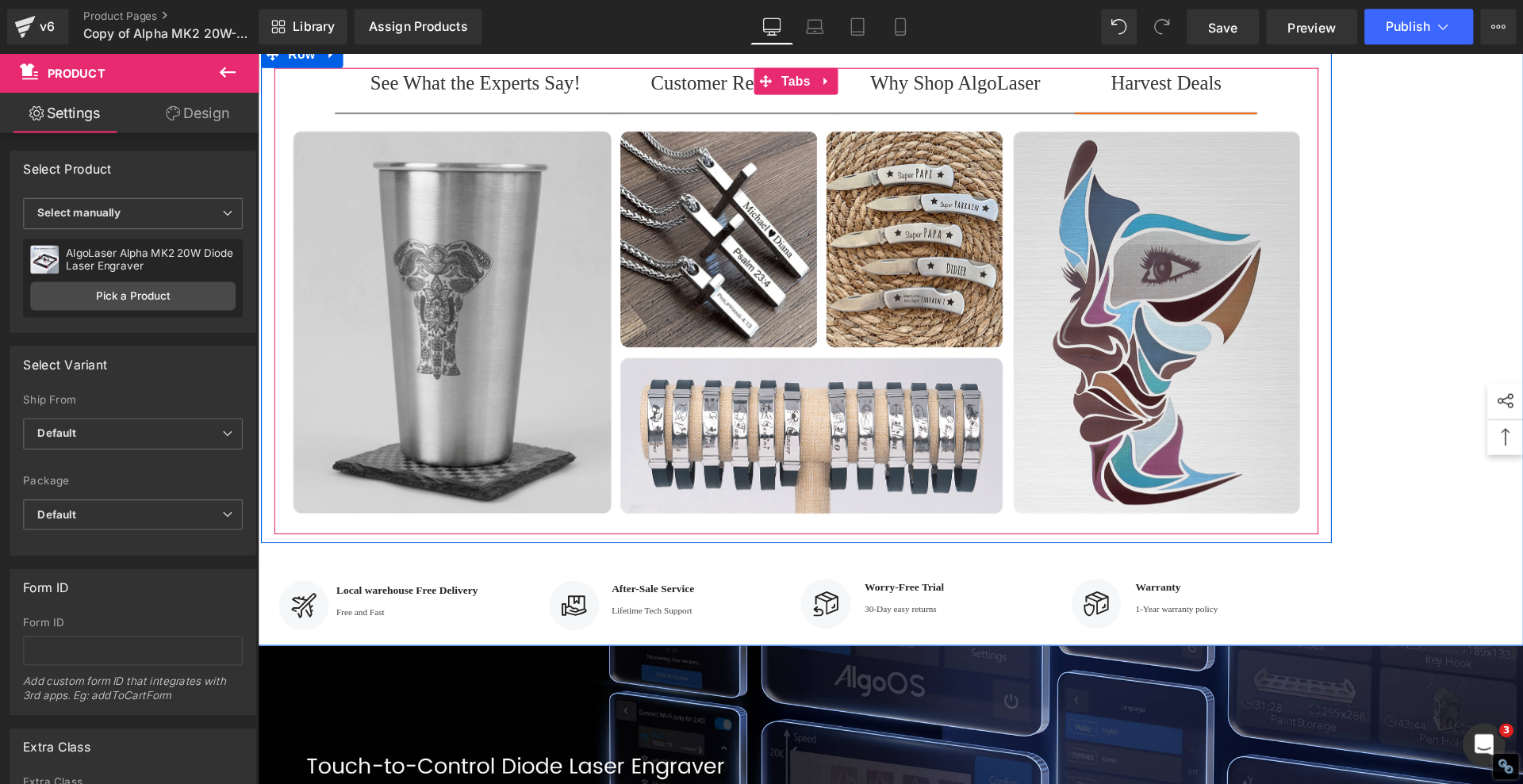
scroll to position [993, 0]
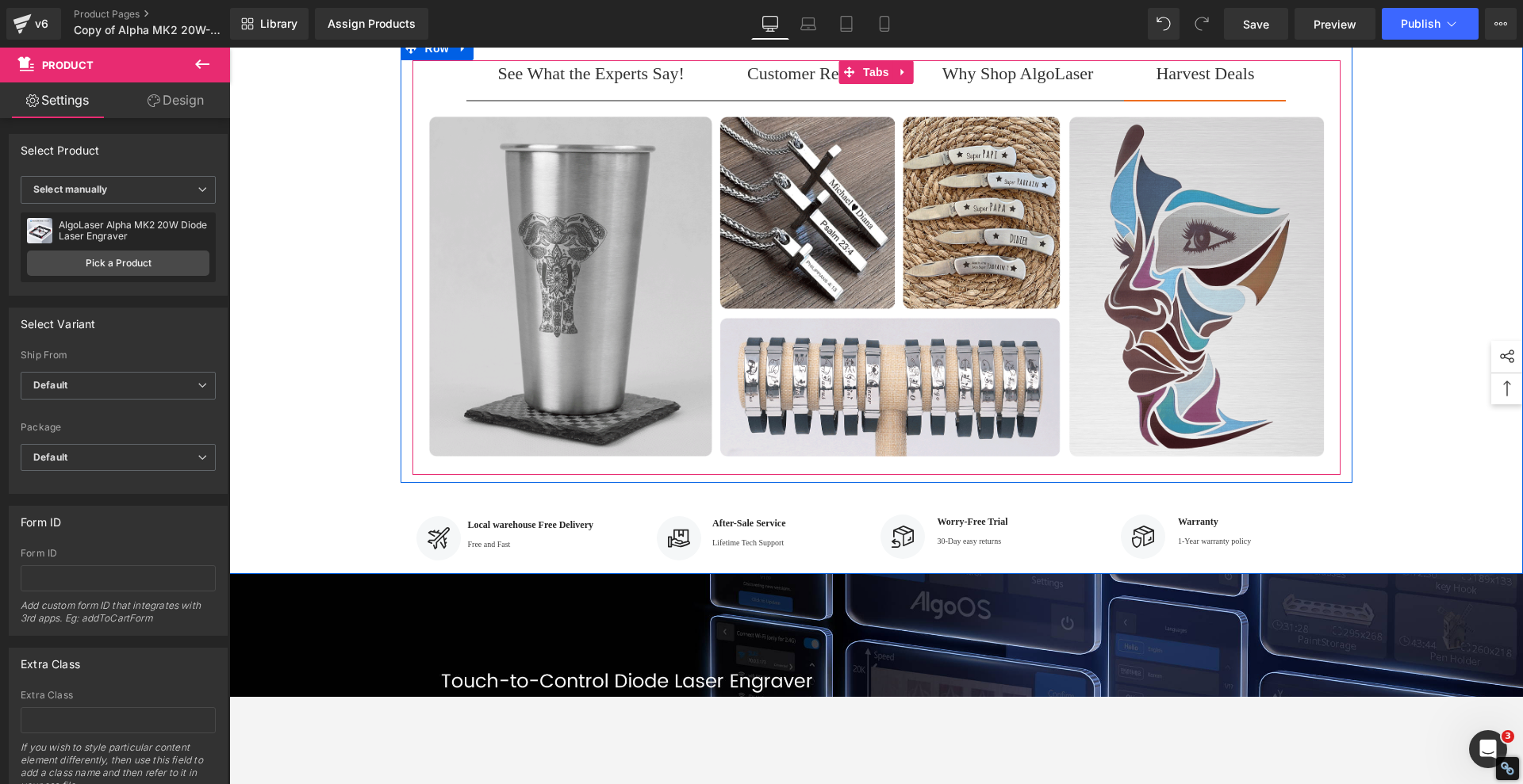
click at [562, 87] on div "See What the Experts Say!" at bounding box center [591, 73] width 186 height 26
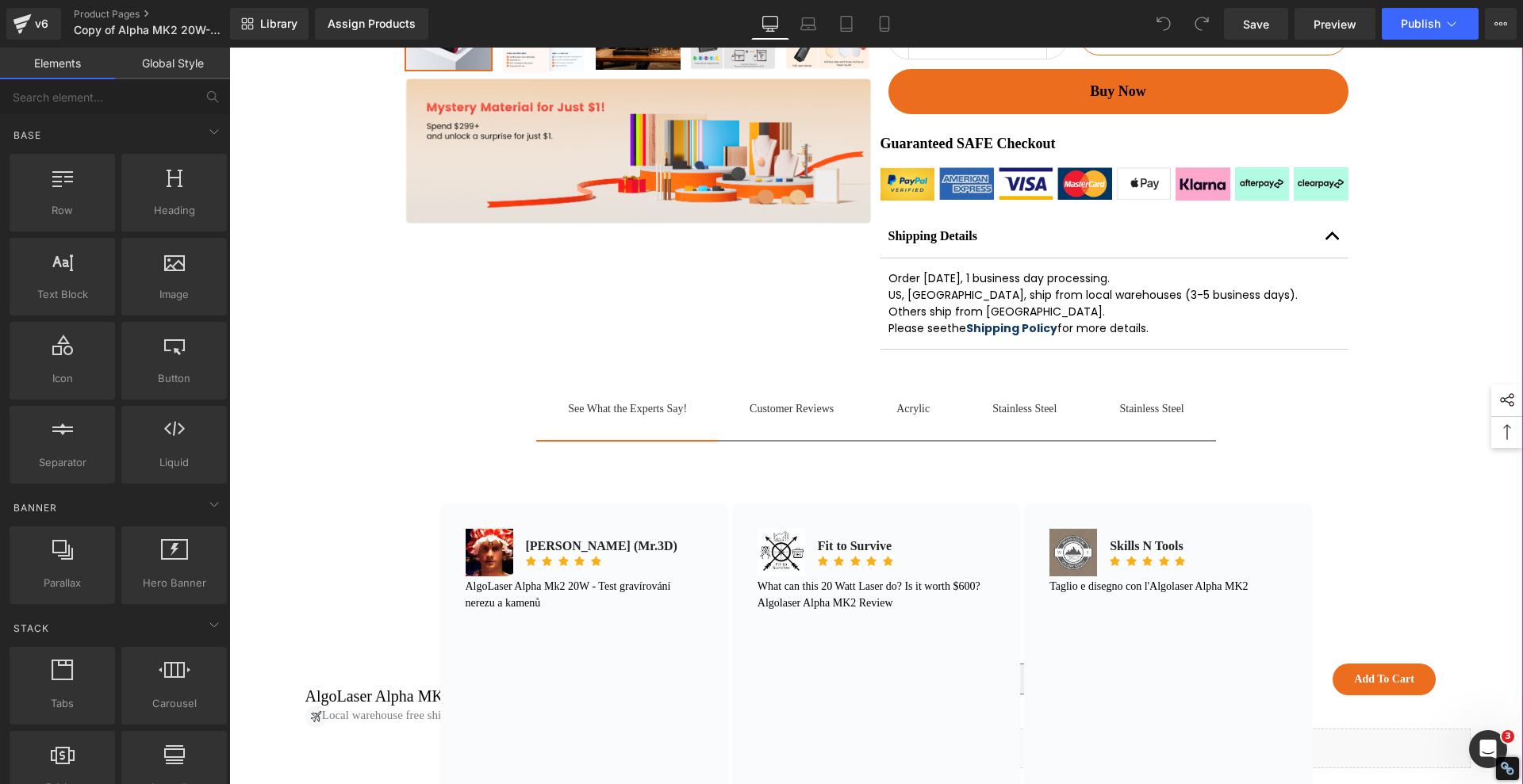
scroll to position [793, 0]
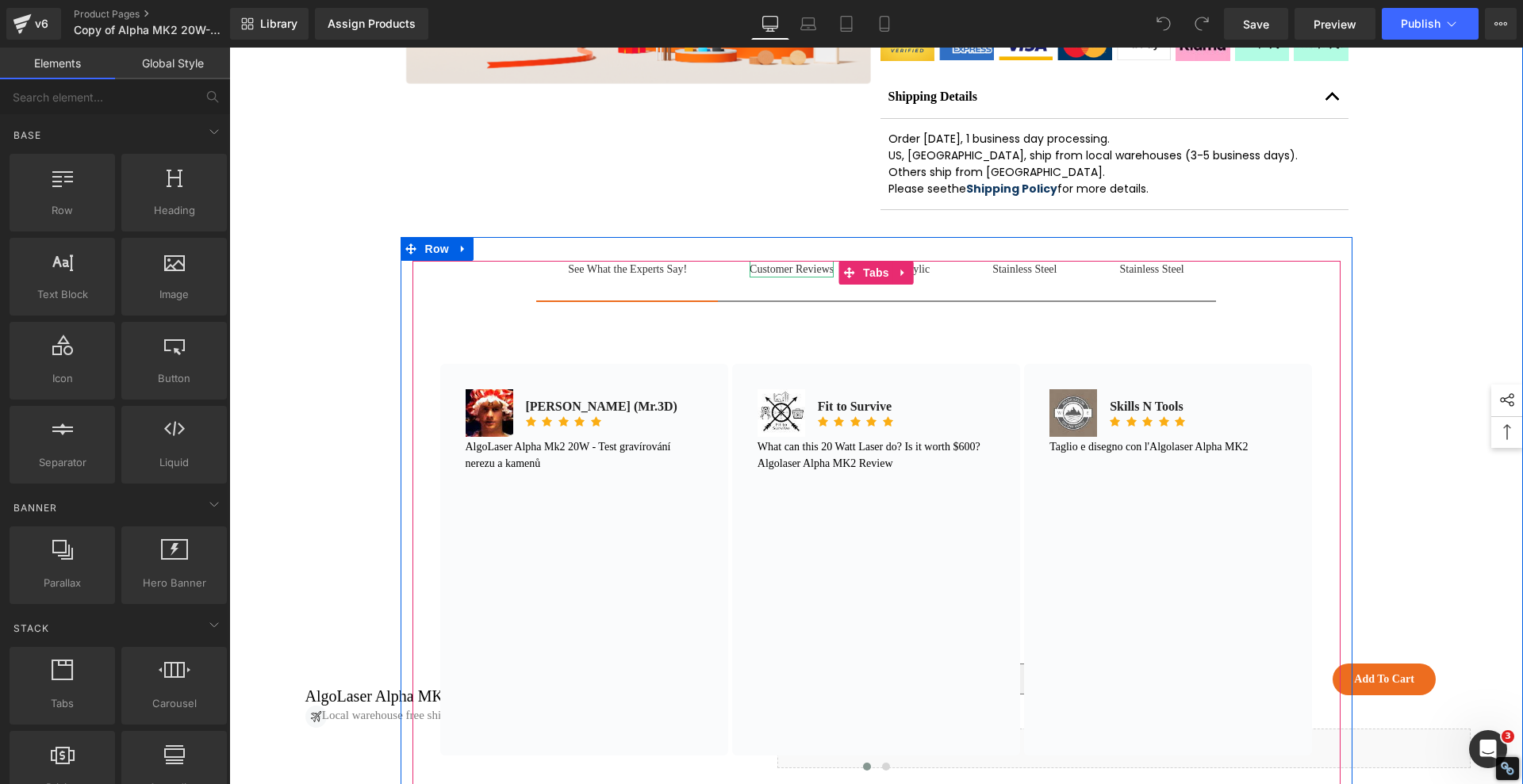
click at [784, 277] on div "Customer Reviews" at bounding box center [791, 270] width 84 height 17
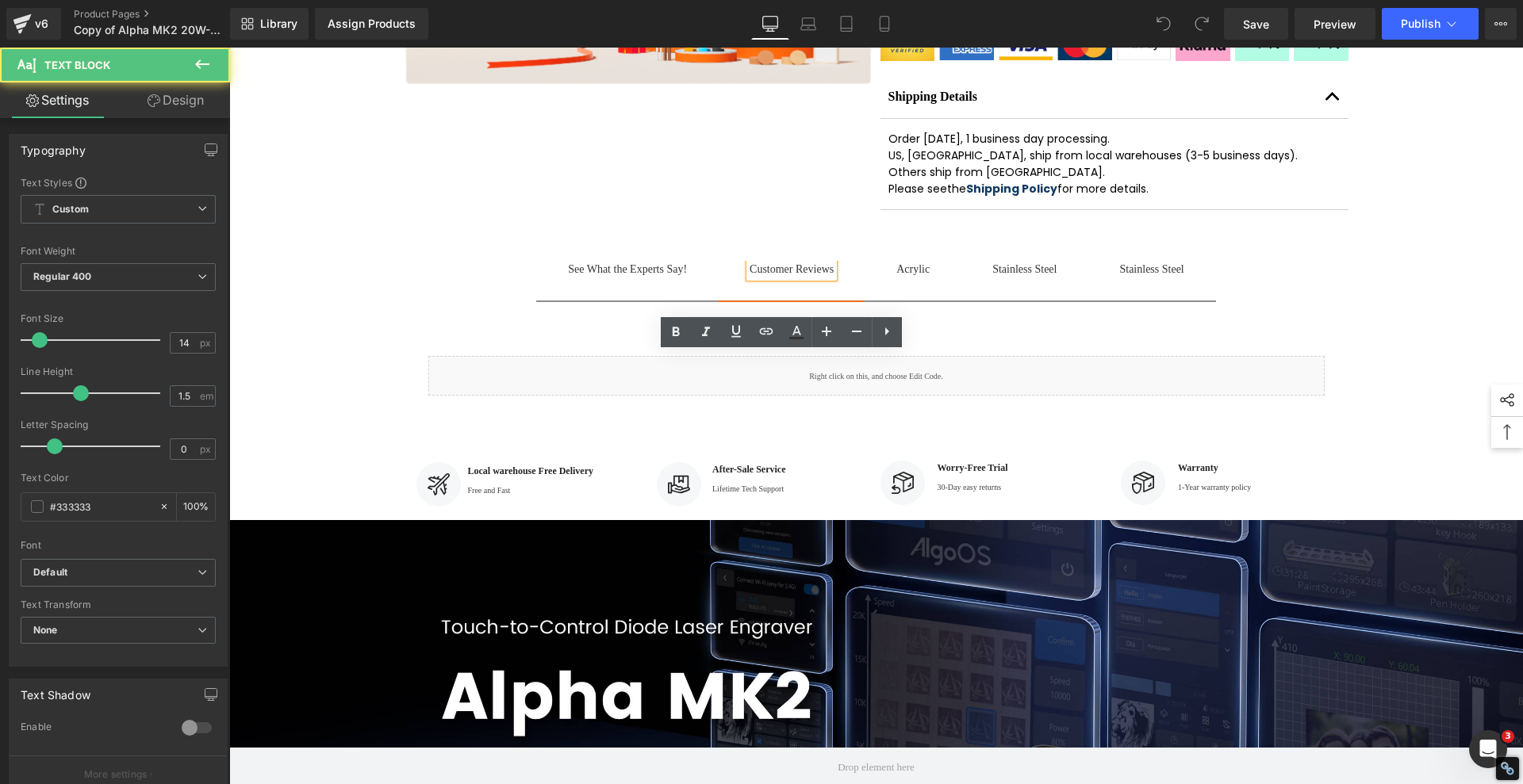
click at [229, 48] on div at bounding box center [229, 48] width 0 height 0
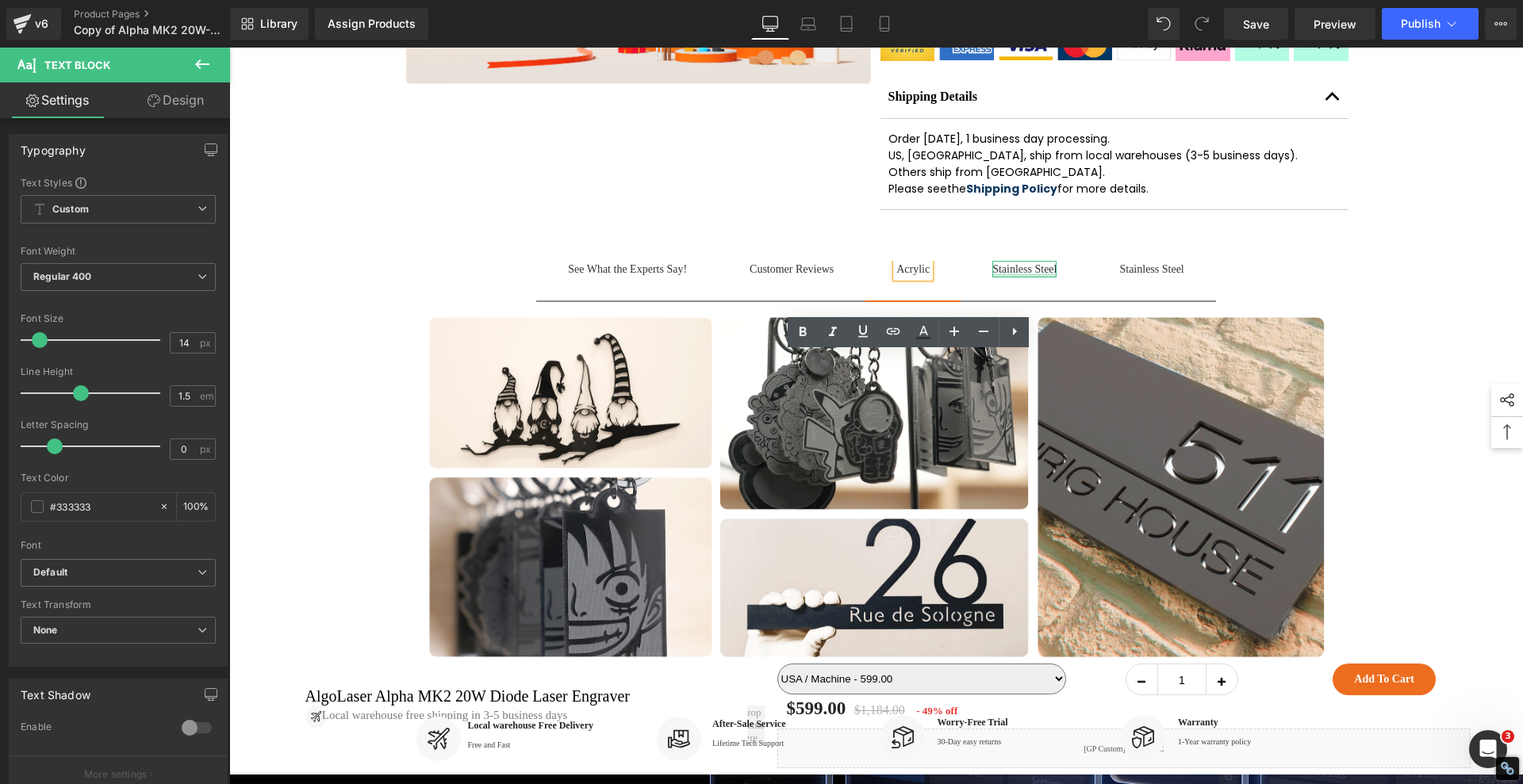
click at [1047, 277] on div at bounding box center [1024, 276] width 65 height 4
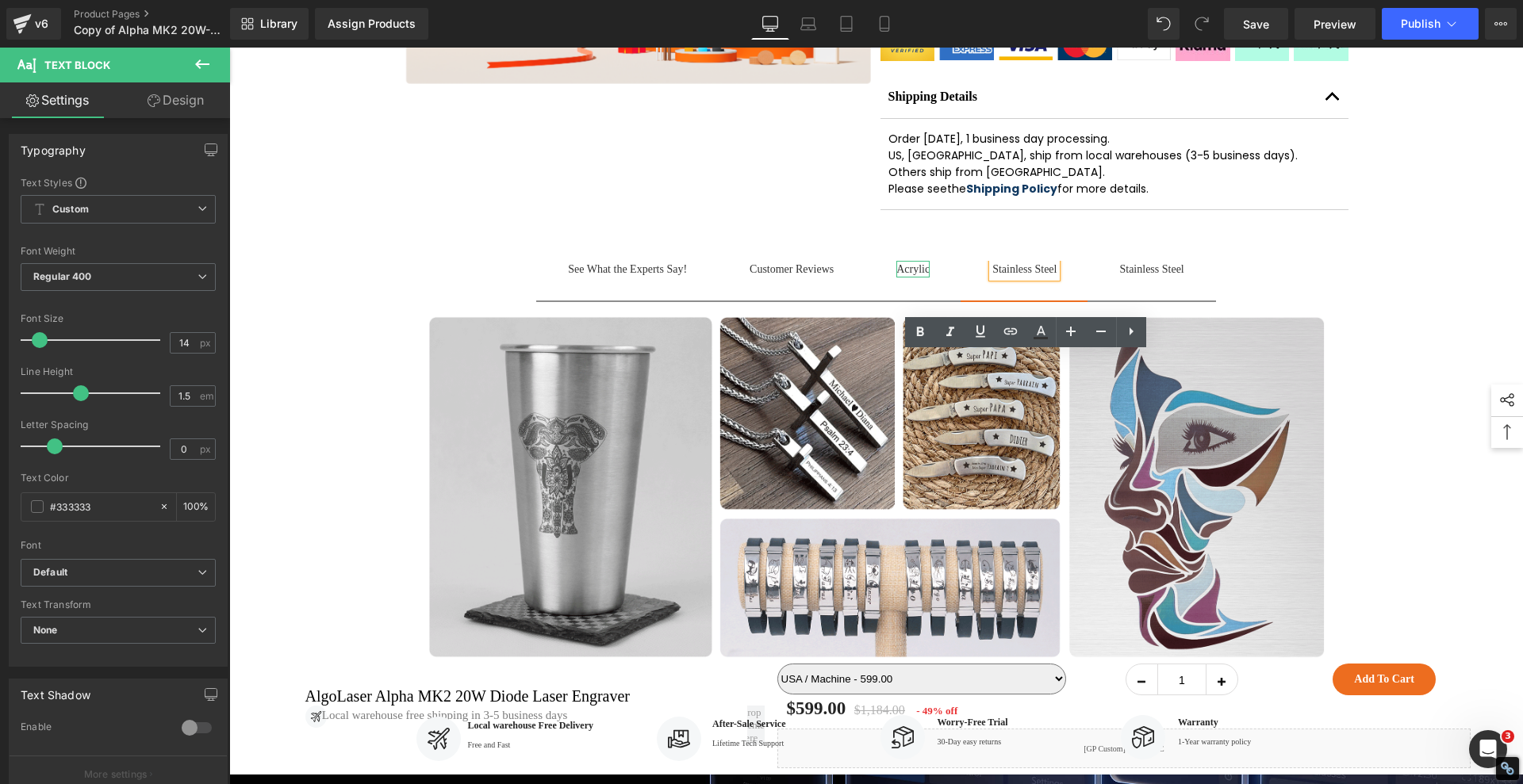
click at [907, 277] on div "Acrylic" at bounding box center [913, 270] width 33 height 17
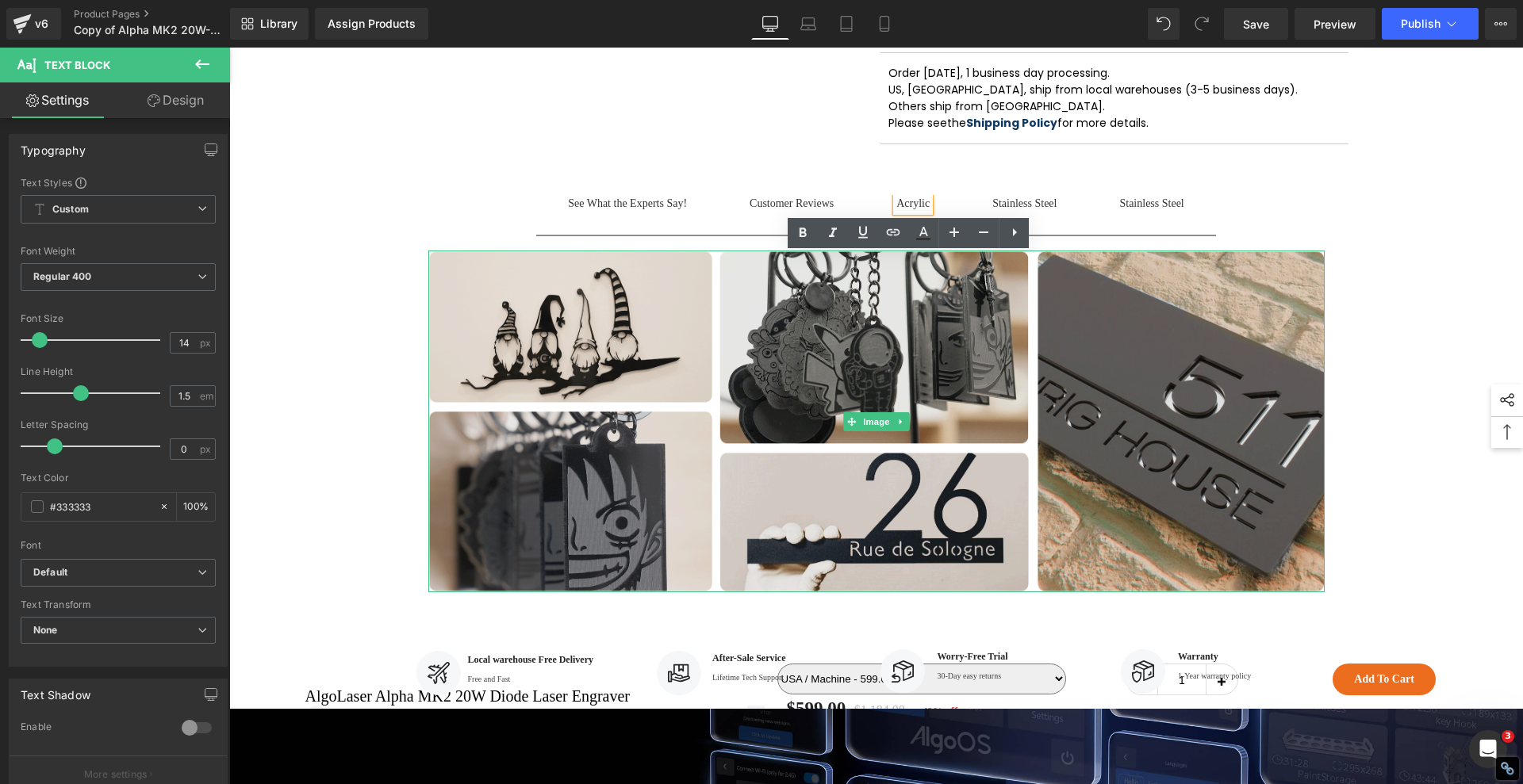
scroll to position [892, 0]
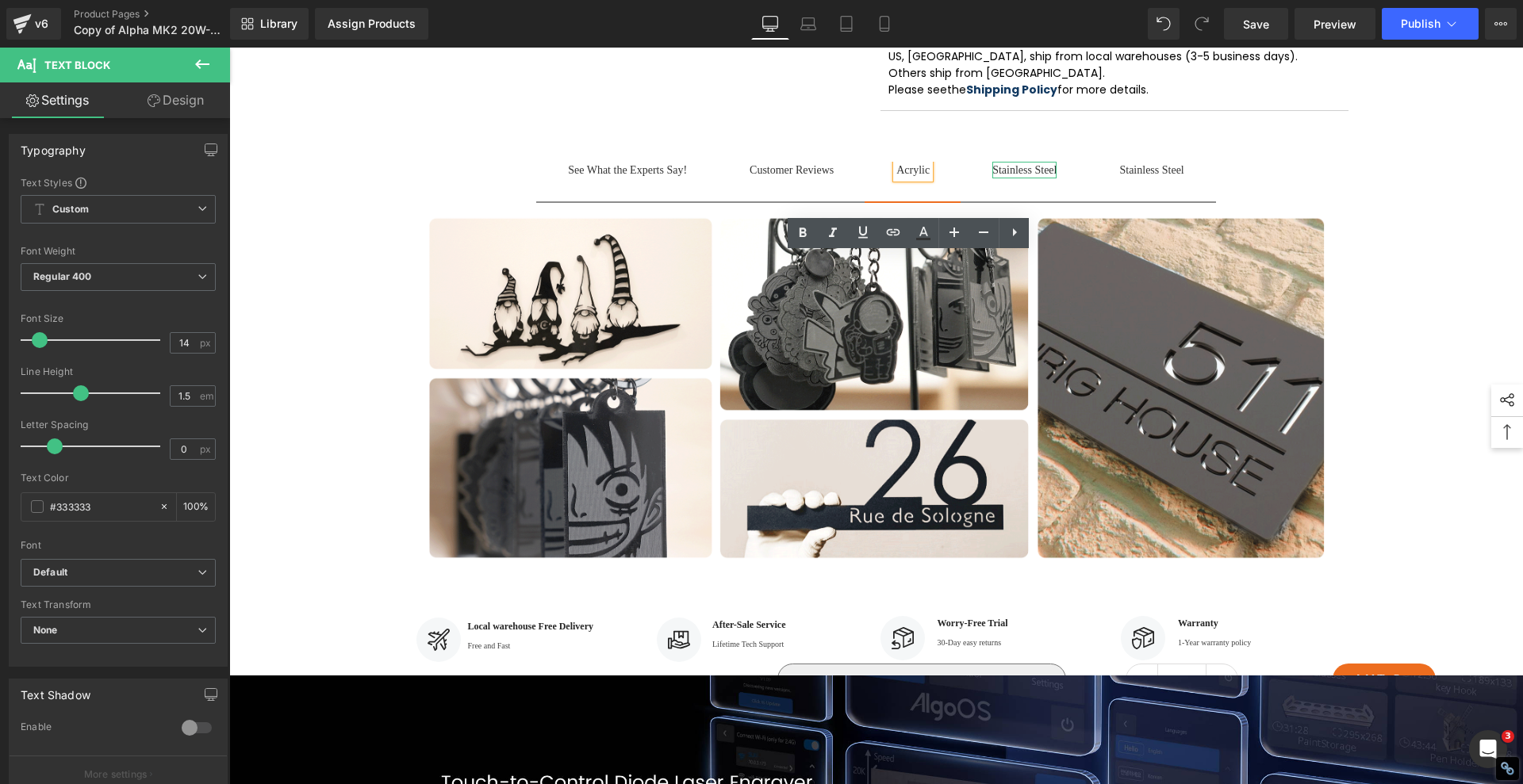
click at [1027, 179] on div at bounding box center [1024, 176] width 65 height 4
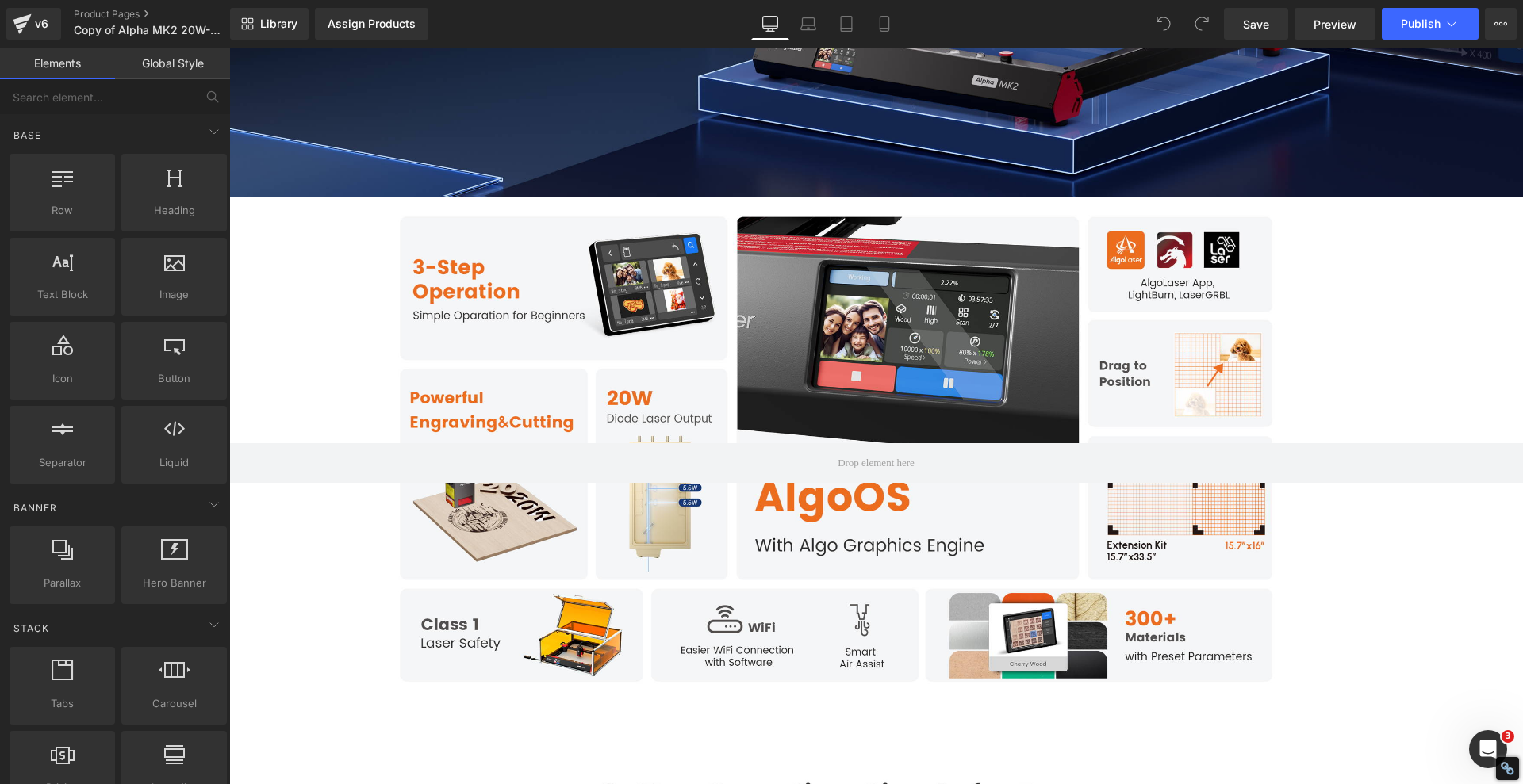
scroll to position [1982, 0]
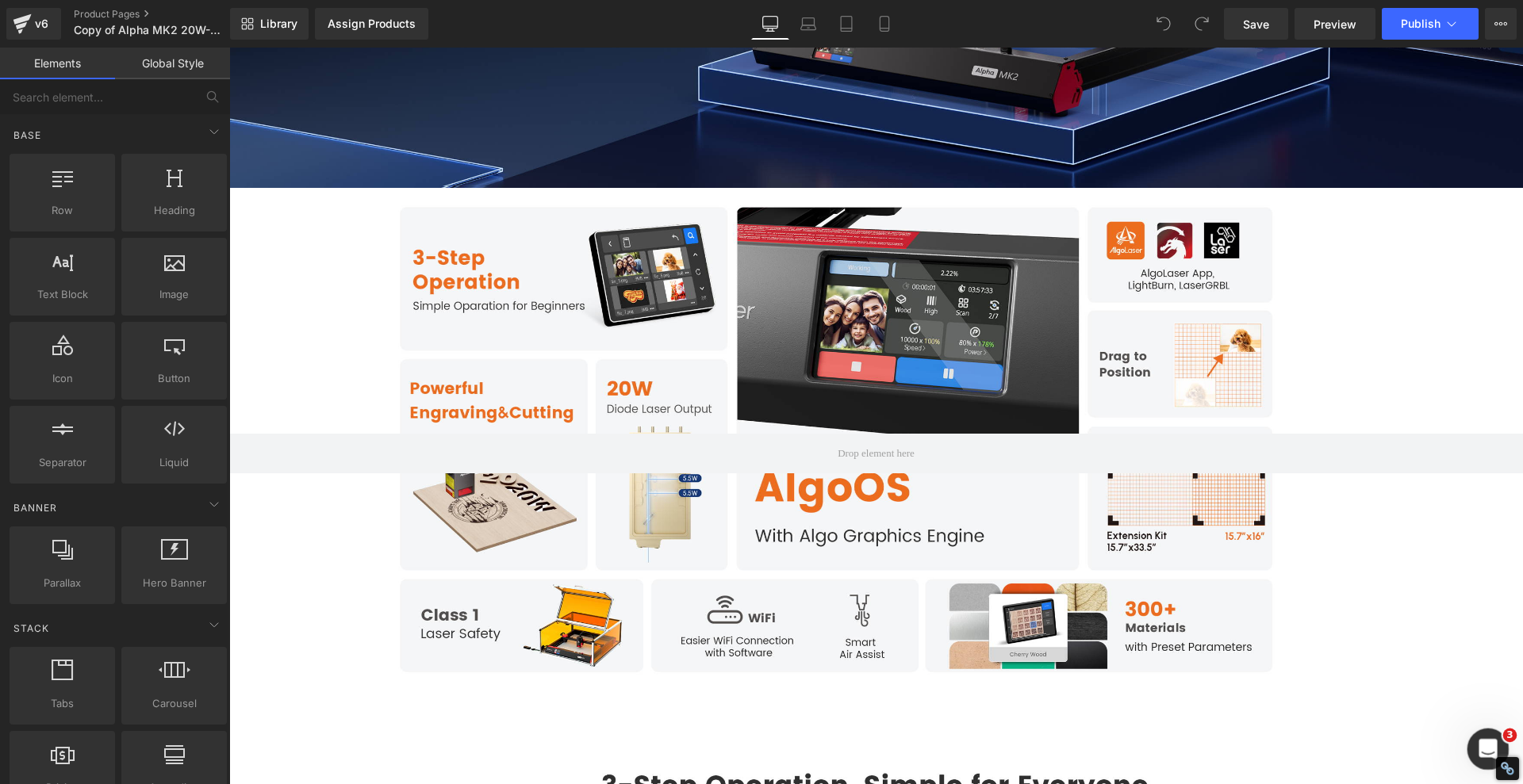
click at [1489, 747] on icon "打开 Intercom Messenger" at bounding box center [1486, 747] width 26 height 26
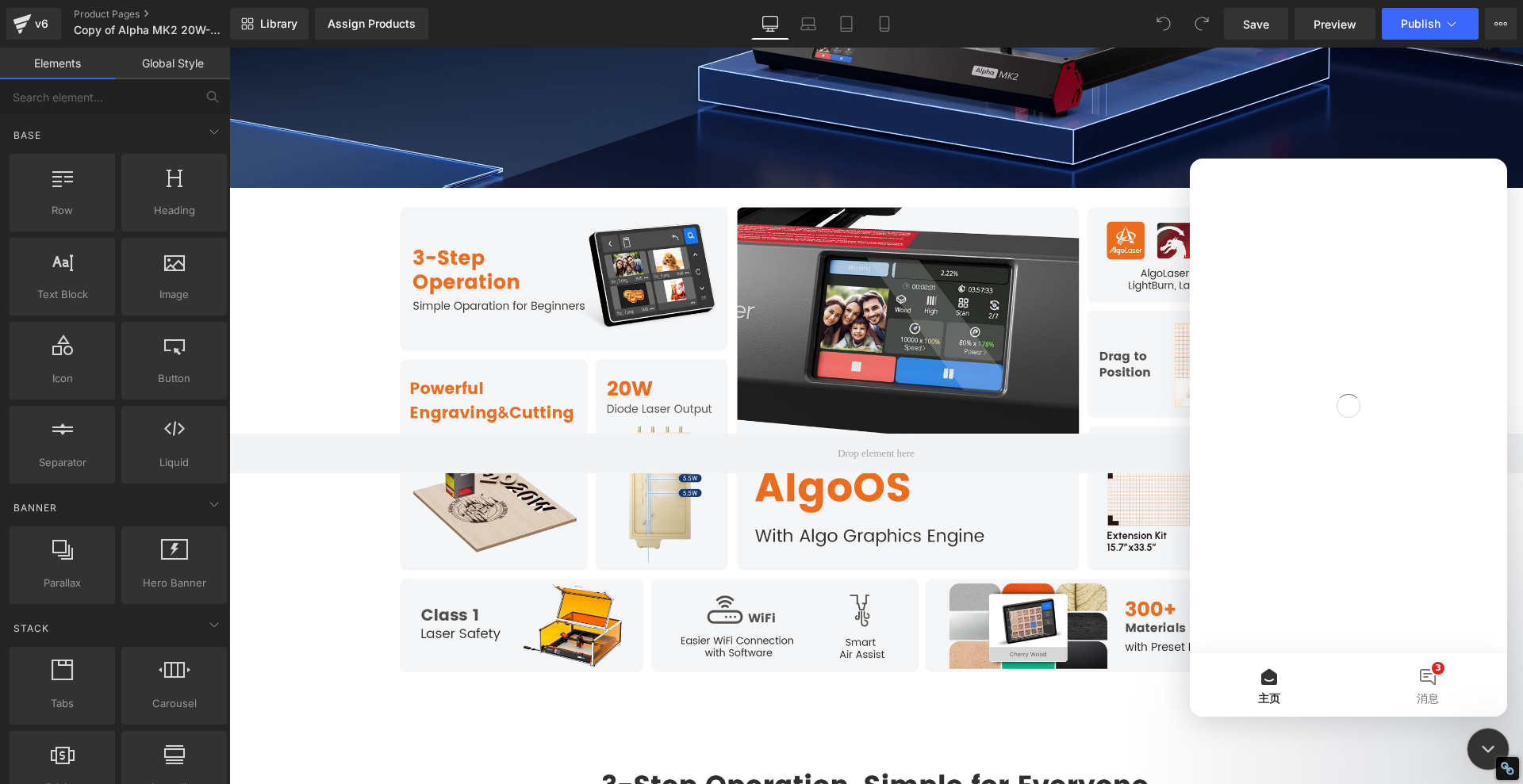
scroll to position [0, 0]
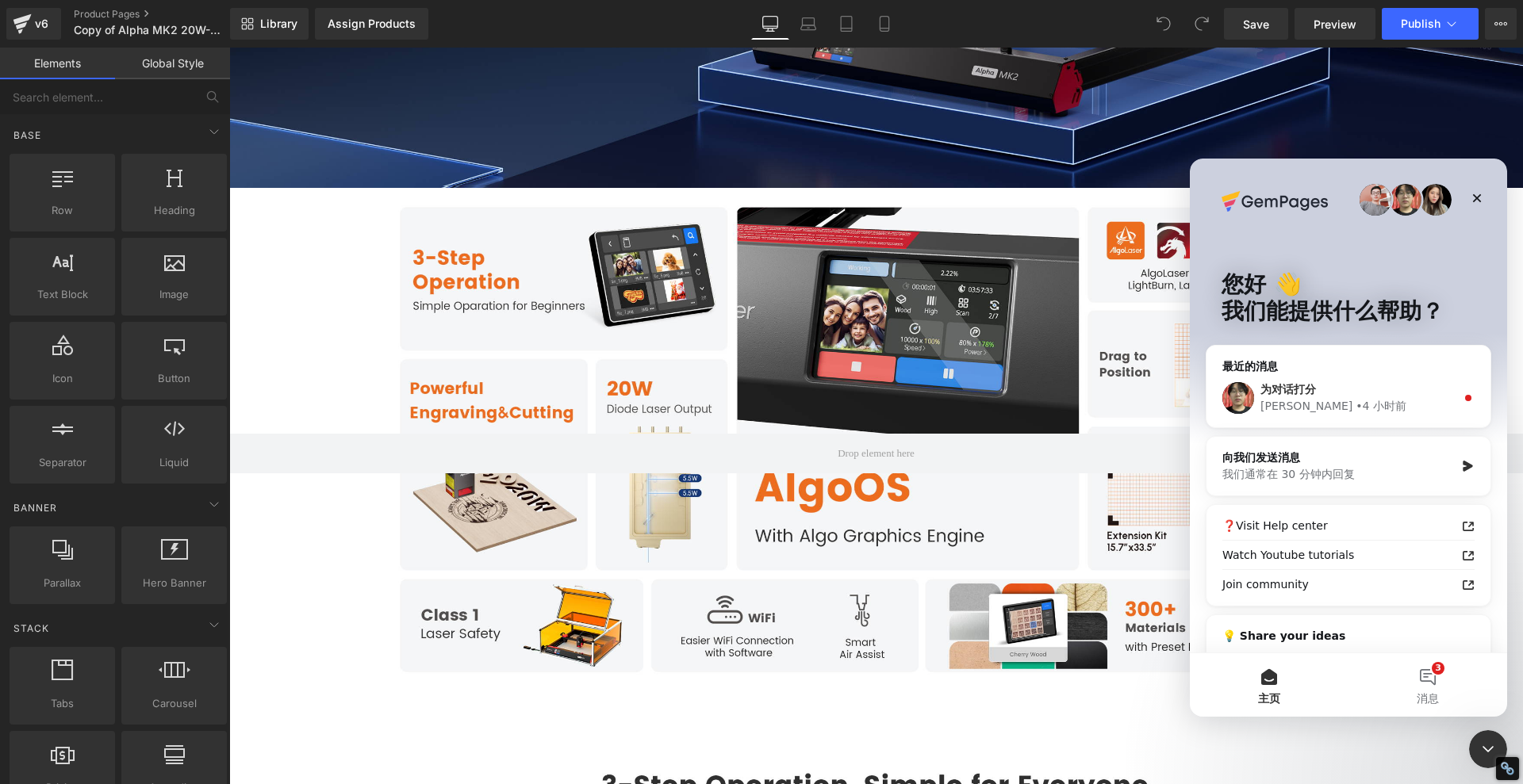
click at [1396, 393] on div "为对话打分" at bounding box center [1358, 389] width 195 height 17
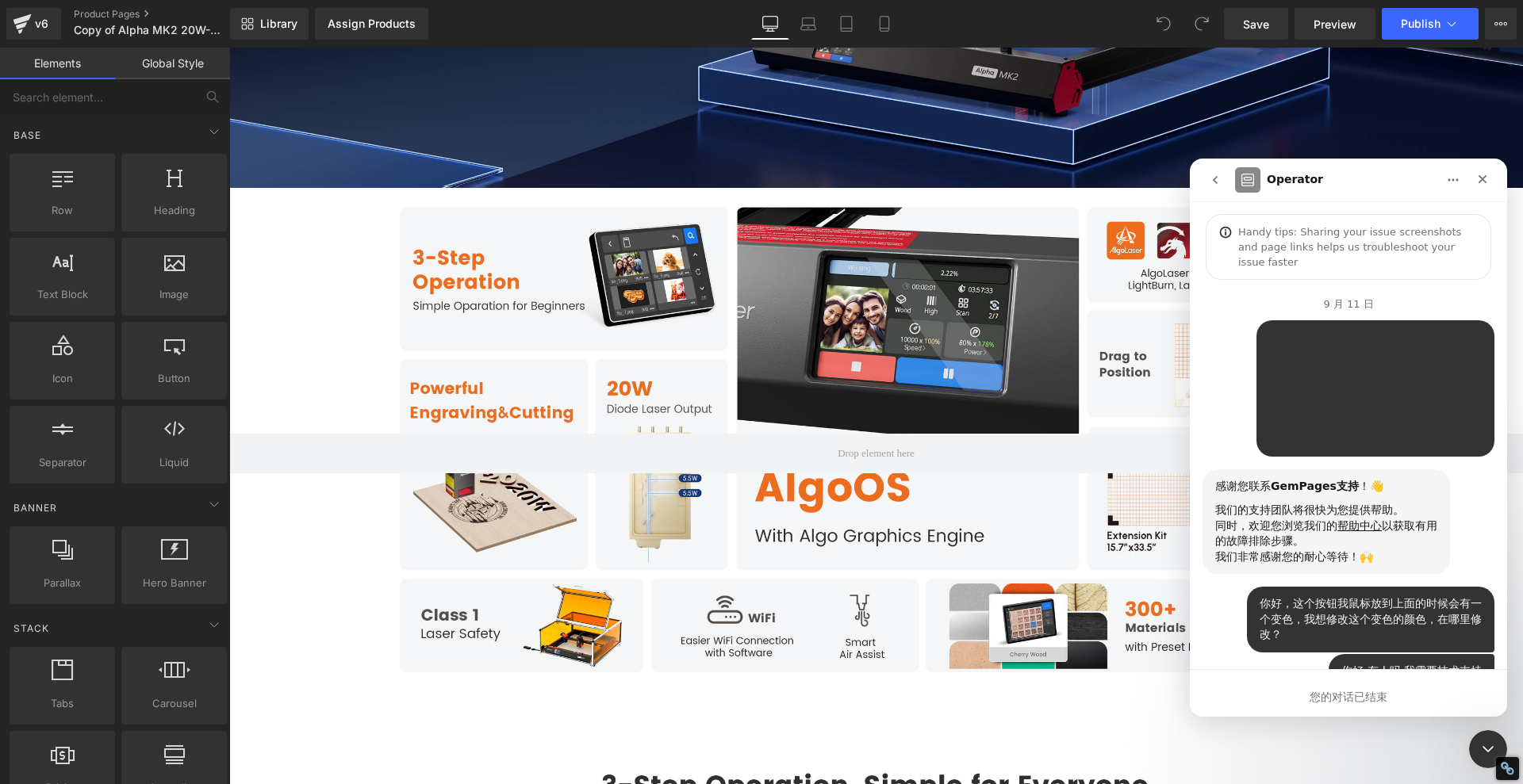
scroll to position [114, 0]
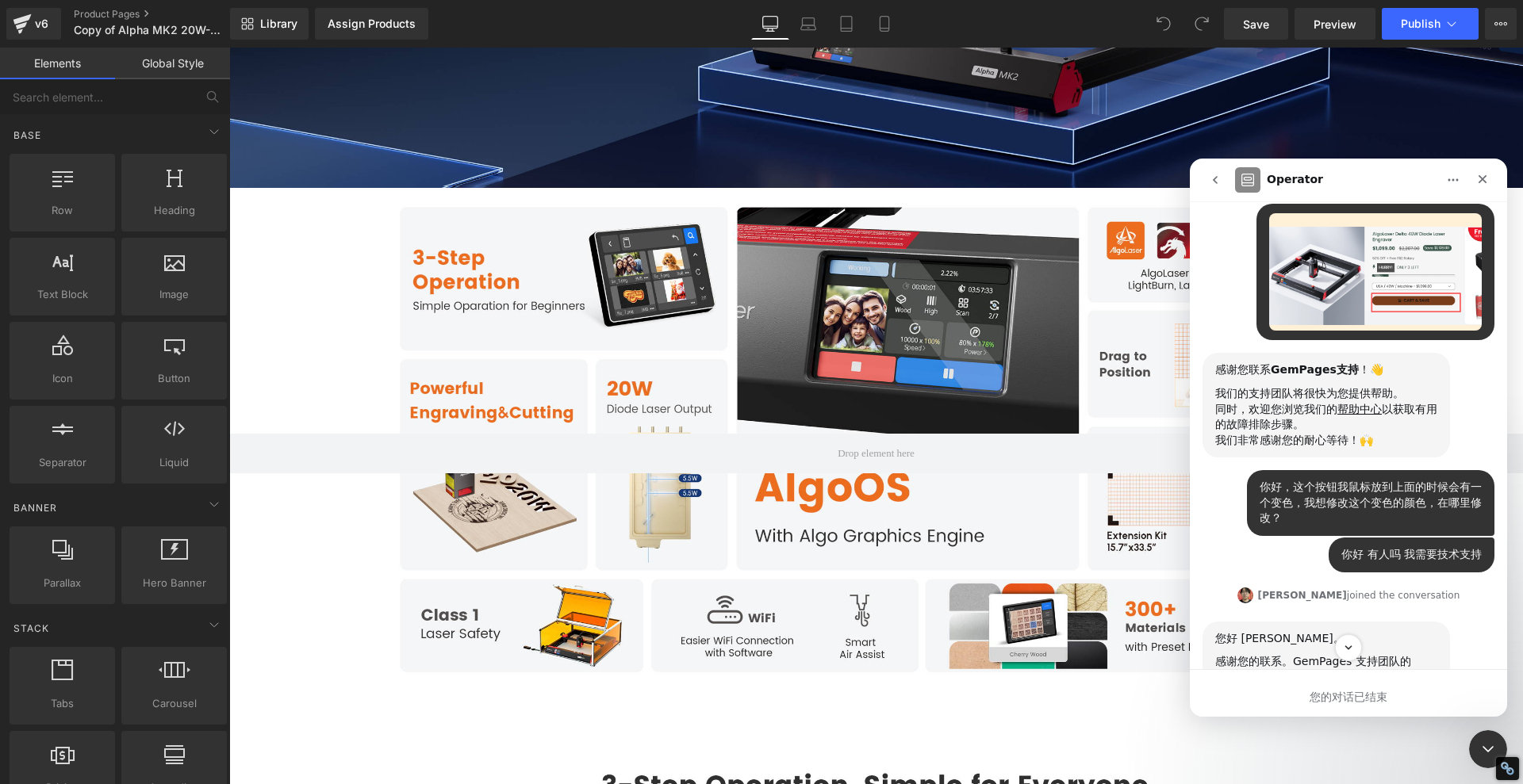
click at [1213, 179] on icon "go back" at bounding box center [1215, 179] width 13 height 13
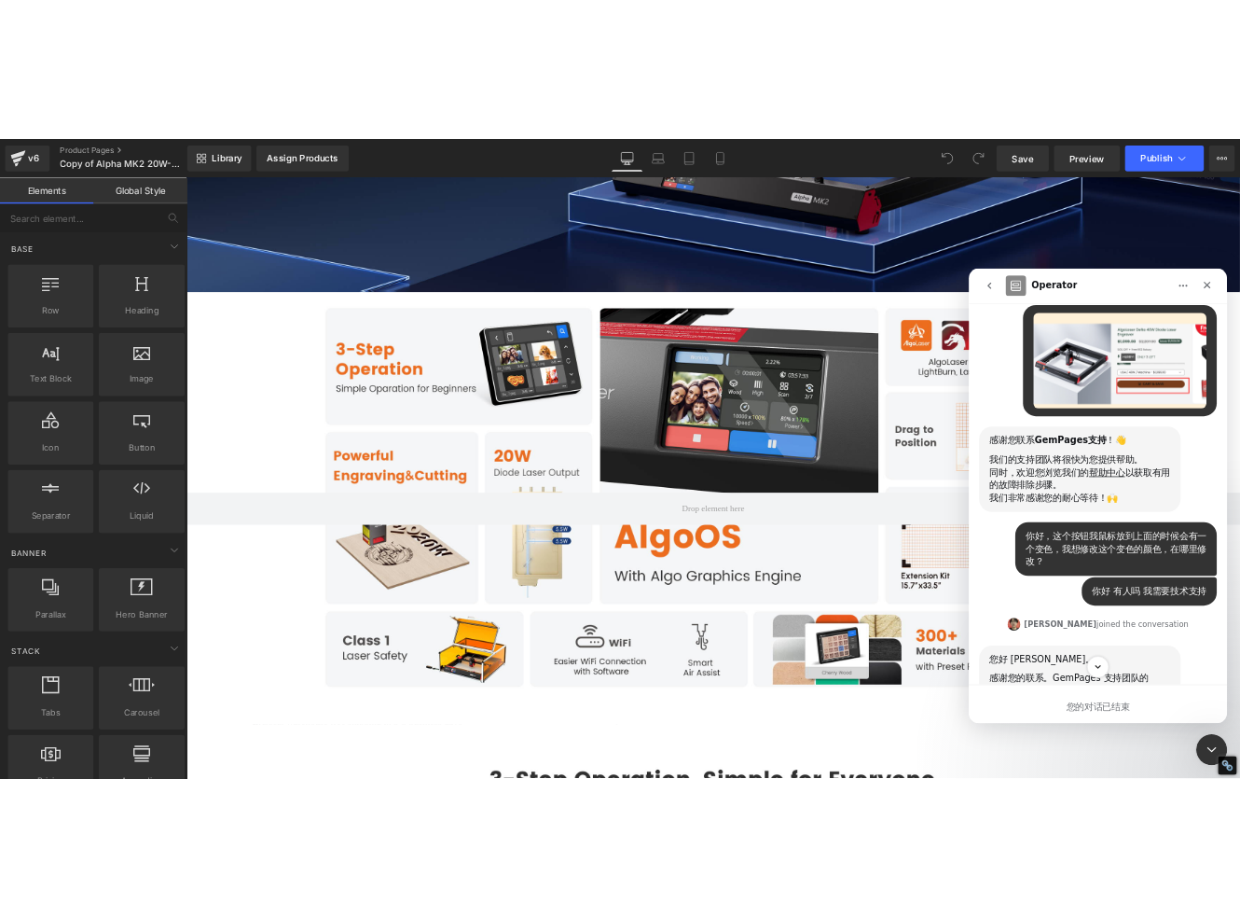
scroll to position [0, 0]
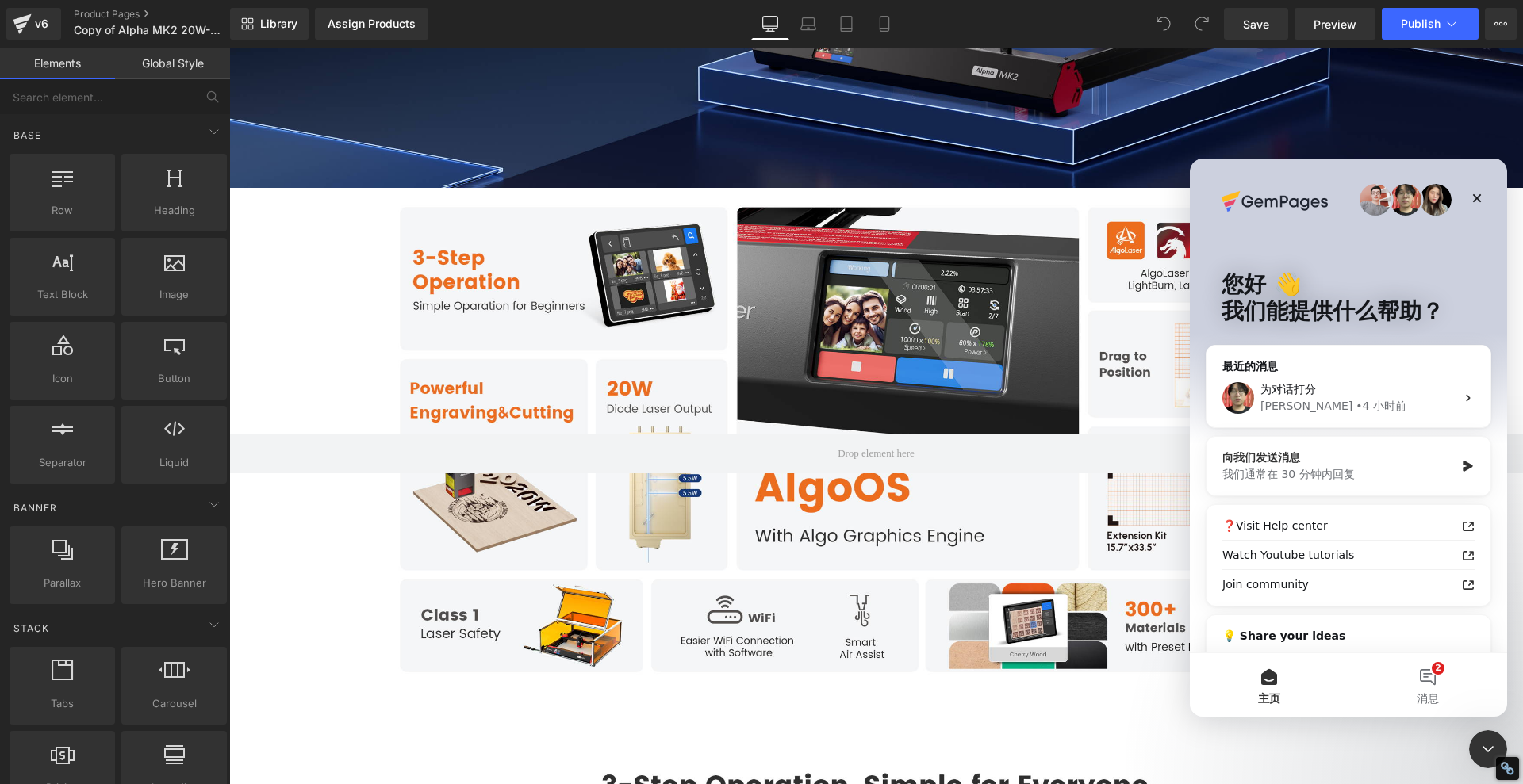
click at [1384, 472] on div "我们通常在 30 分钟内回复" at bounding box center [1338, 474] width 232 height 17
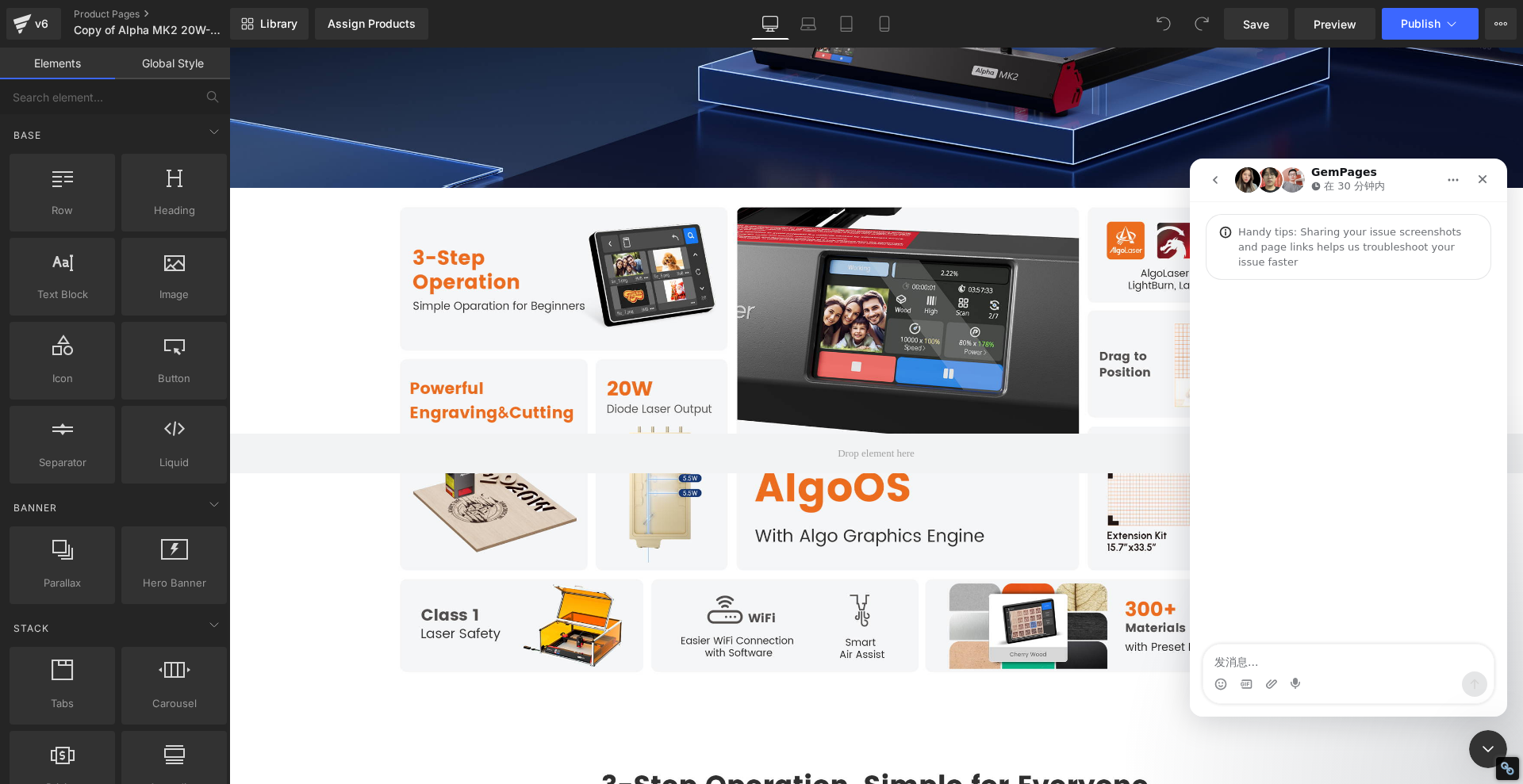
click at [1270, 657] on textarea "发消息..." at bounding box center [1348, 658] width 290 height 27
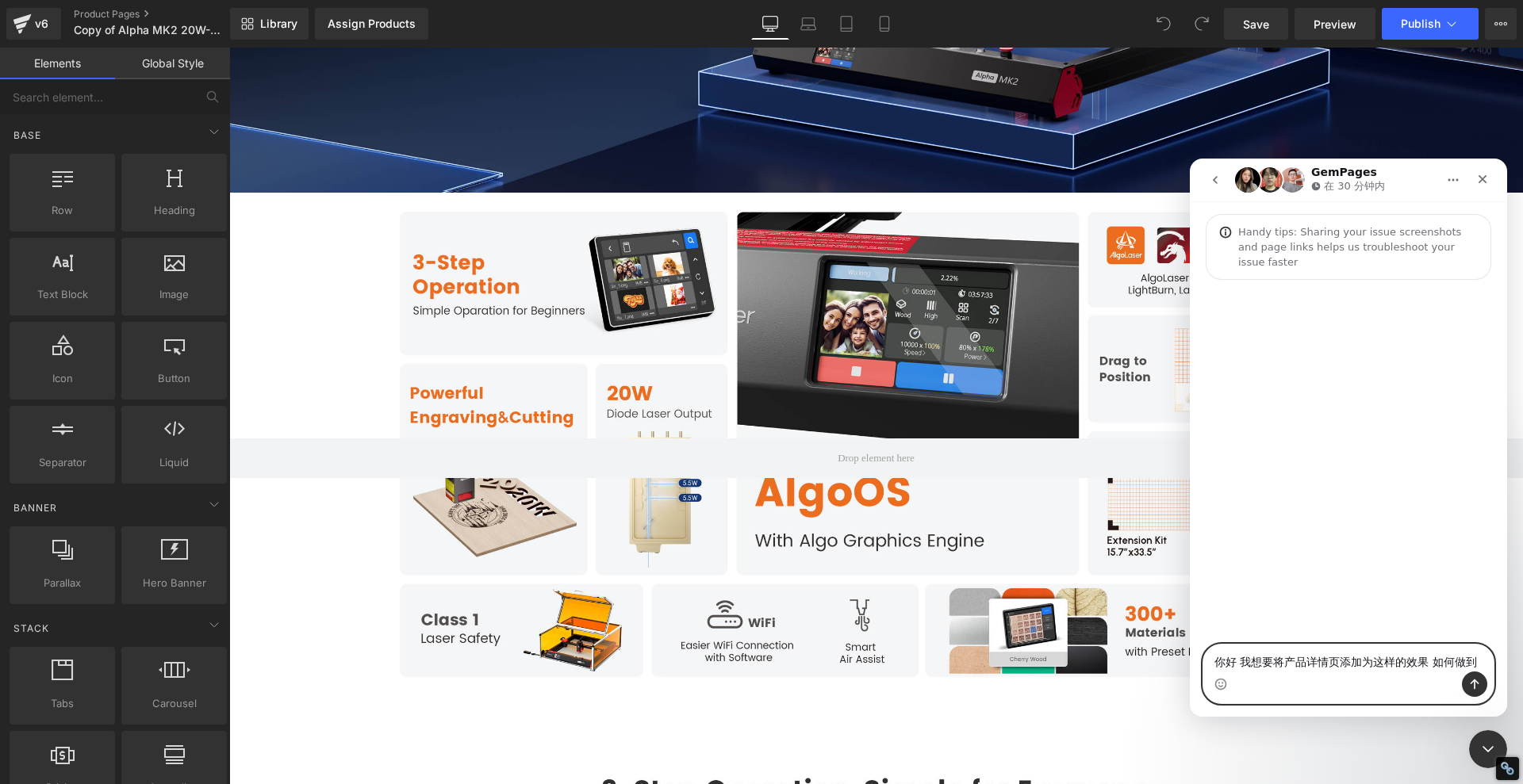
scroll to position [1982, 0]
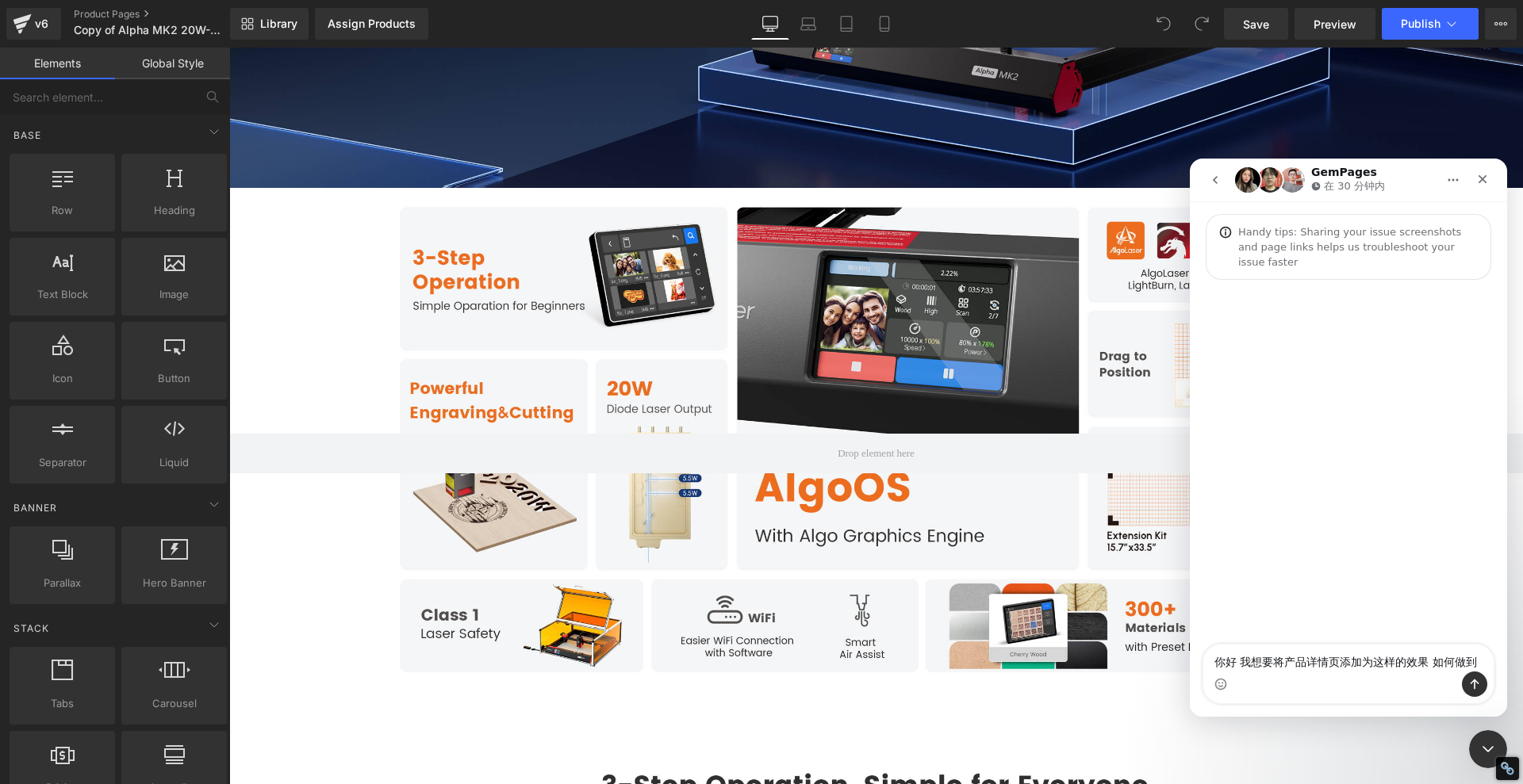
click at [1273, 676] on div "Intercom Messenger" at bounding box center [1348, 685] width 290 height 26
click at [1475, 660] on textarea "你好 我想要将产品详情页添加为这样的效果 如何做到" at bounding box center [1348, 658] width 290 height 27
type textarea "你好 我想要将产品详情页添加为这样的效果 如何做到"
paste textarea "https://www.xtool.com/pages/xtool-p3-the-flagship-80w-co2-laser-cutter"
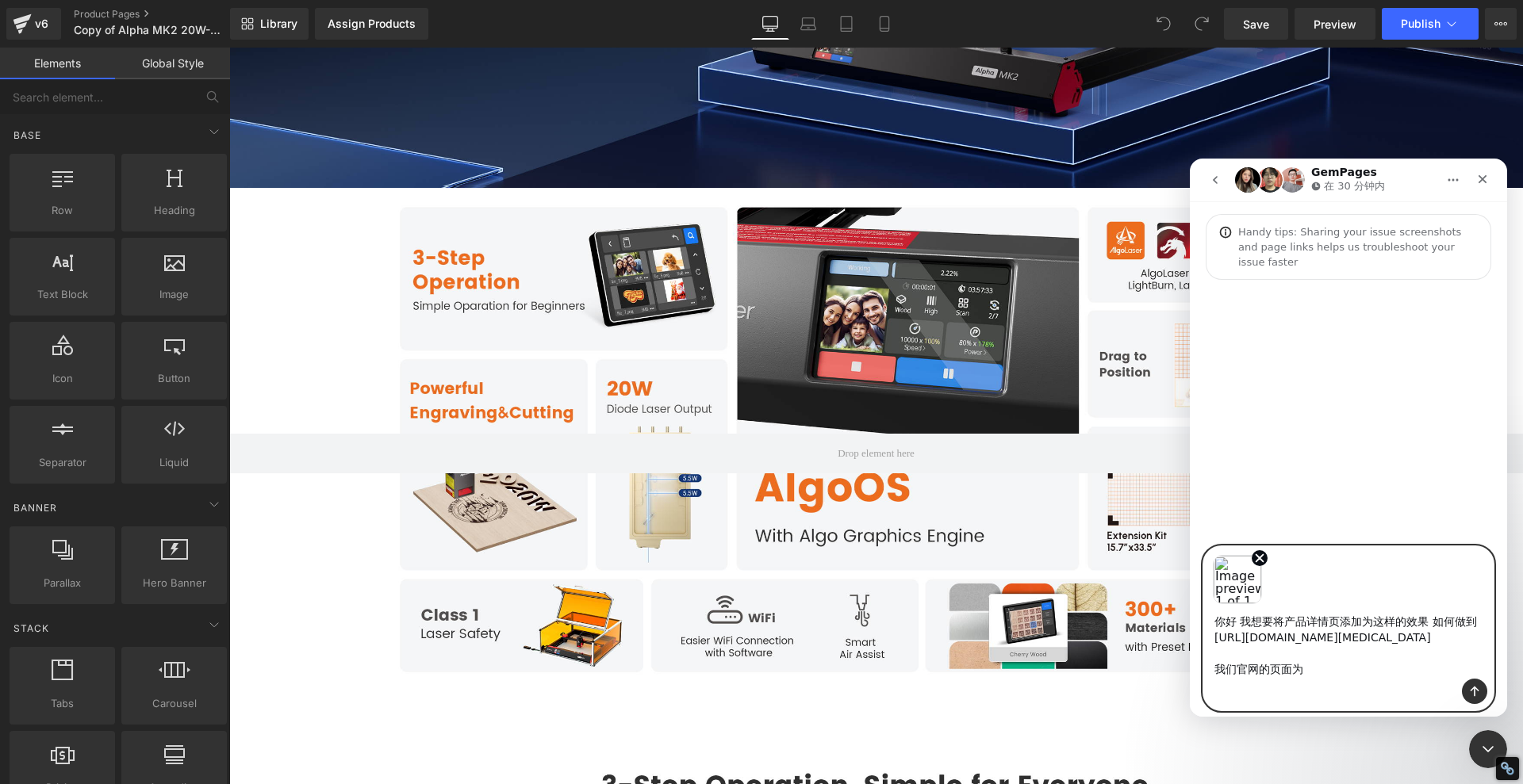
click at [1314, 679] on textarea "你好 我想要将产品详情页添加为这样的效果 如何做到 https://www.xtool.com/pages/xtool-p3-the-flagship-80w…" at bounding box center [1348, 642] width 290 height 75
paste textarea "https://app.gempages.net/editor?id=1757920428&type=template-product&page=produc…"
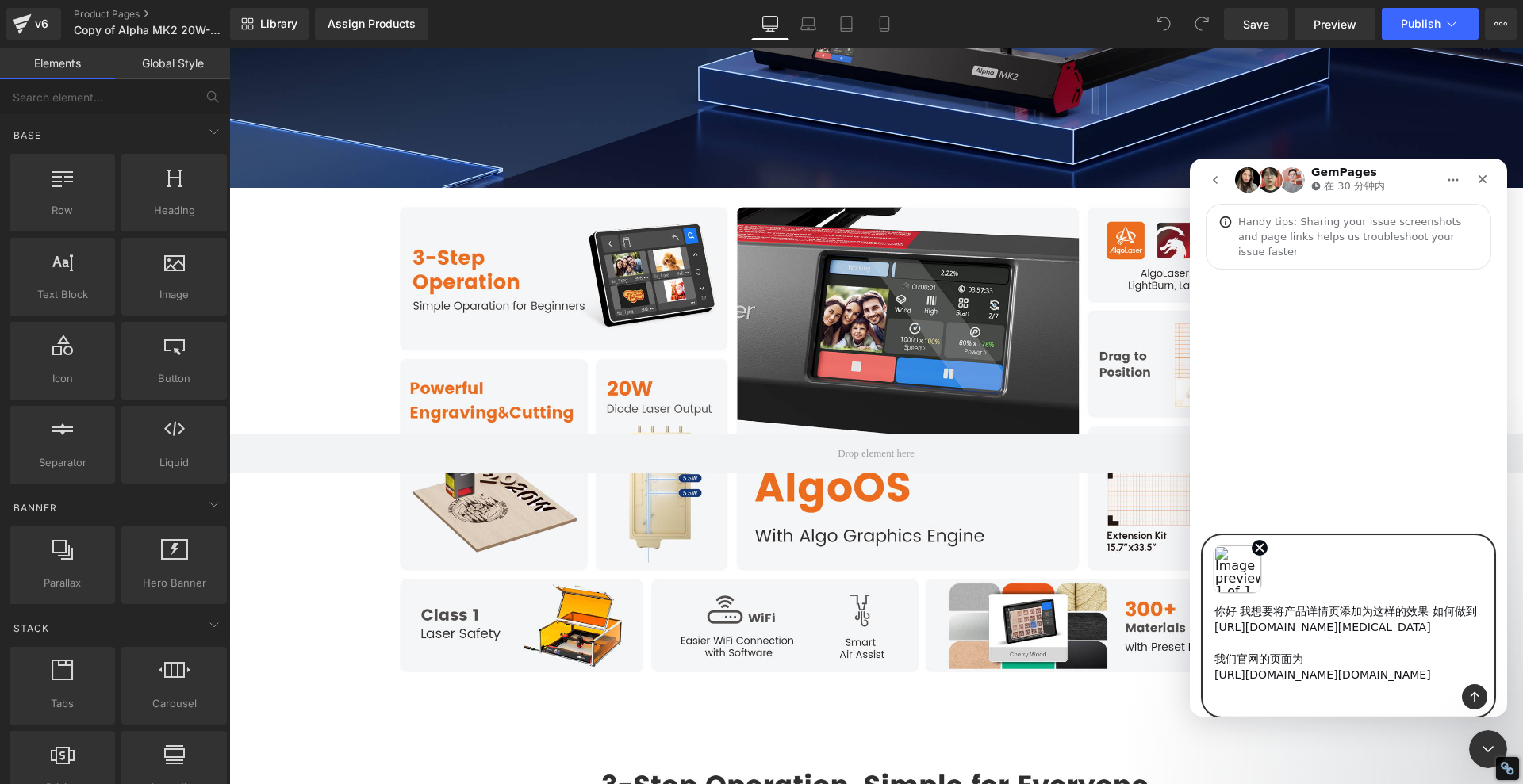
scroll to position [58, 0]
paste textarea "https://algolaser.com/products/algolaser-alpha-mk2-diode-laser-engraver-algolas…"
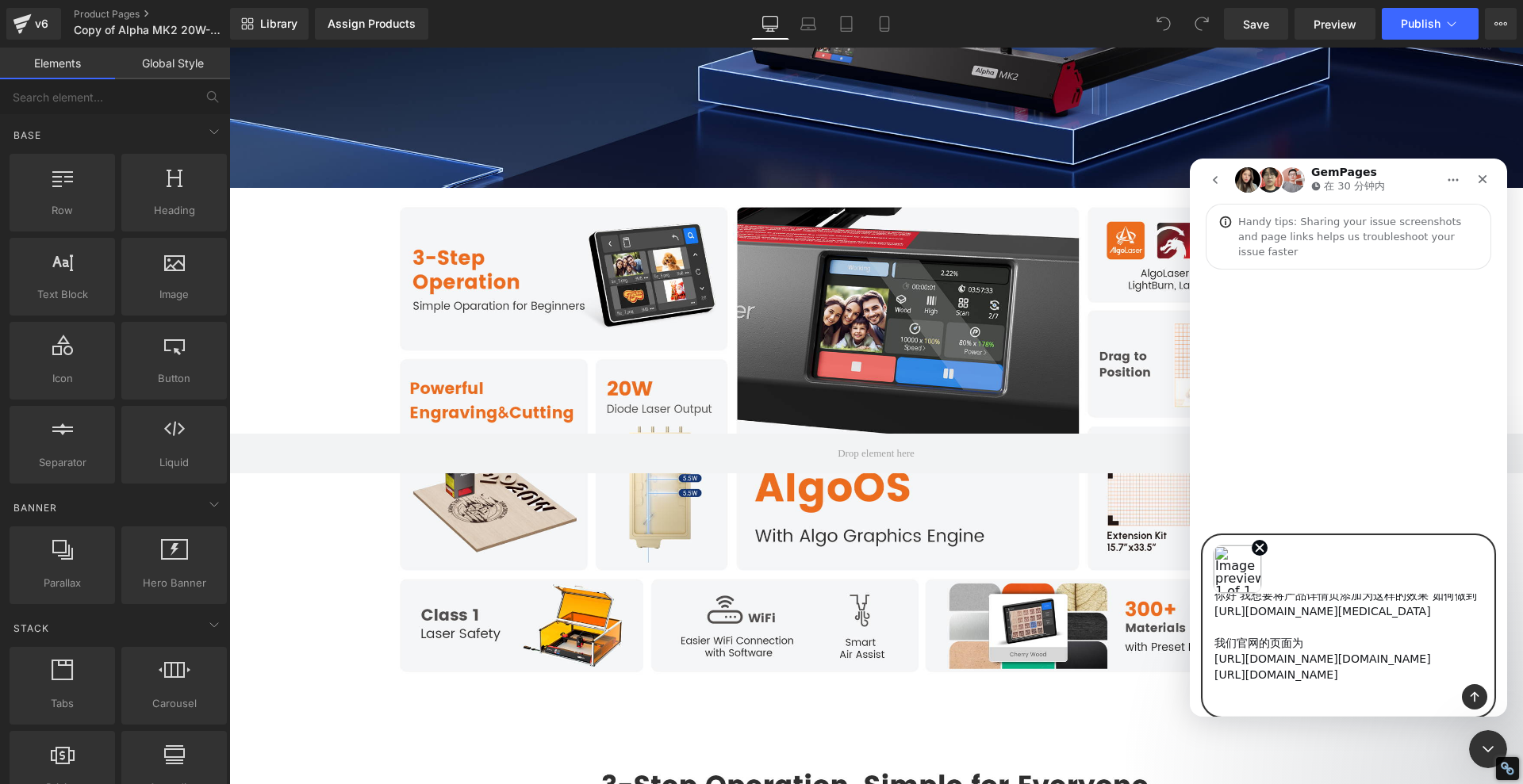
scroll to position [74, 0]
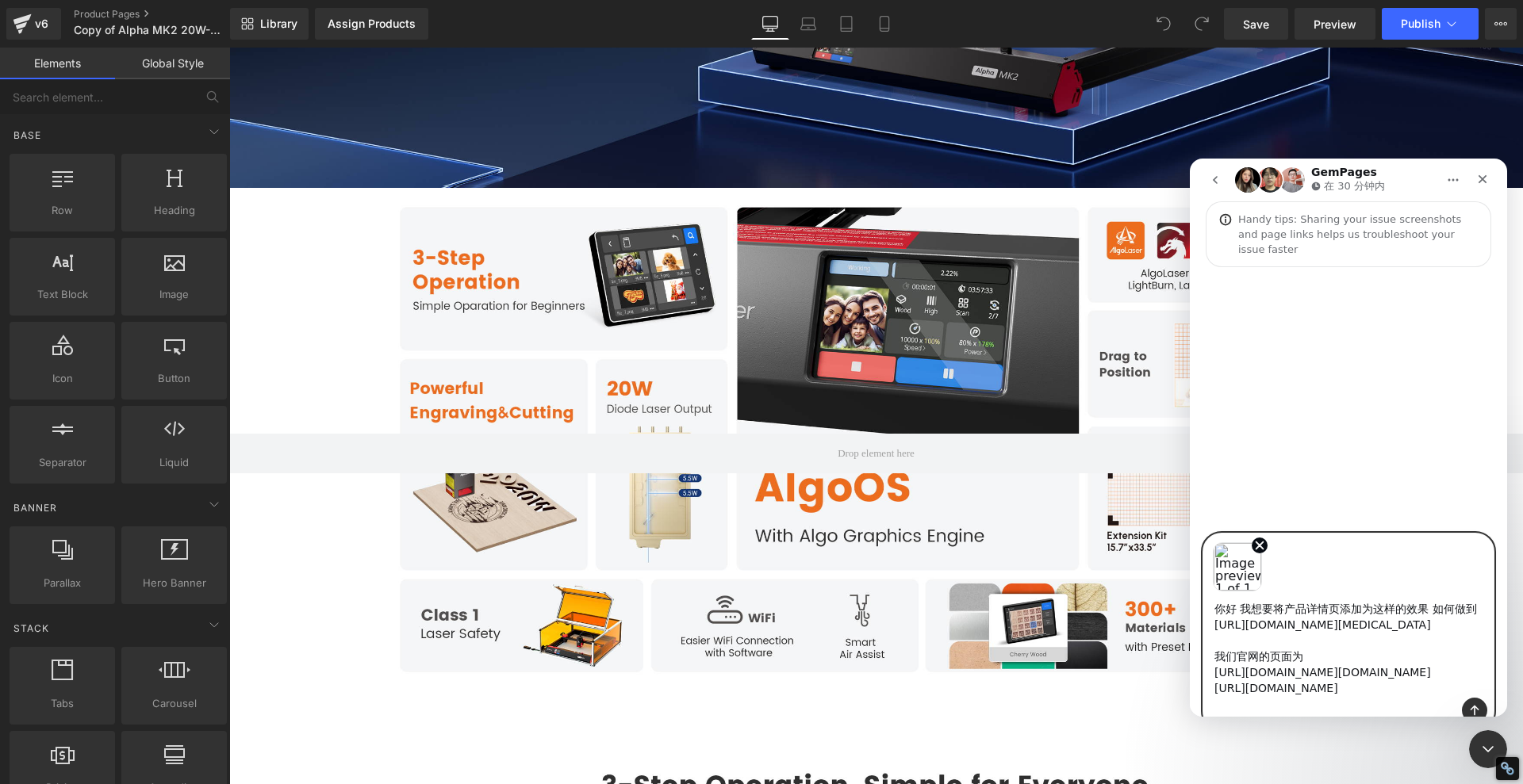
click at [1321, 680] on textarea "你好 我想要将产品详情页添加为这样的效果 如何做到 https://www.xtool.com/pages/xtool-p3-the-flagship-80w…" at bounding box center [1348, 645] width 290 height 106
type textarea "你好 我想要将产品详情页添加为这样的效果 如何做到 https://www.xtool.com/pages/xtool-p3-the-flagship-80w…"
click at [1433, 707] on textarea "你好 我想要将产品详情页添加为这样的效果 如何做到 https://www.xtool.com/pages/xtool-p3-the-flagship-80w…" at bounding box center [1348, 653] width 290 height 122
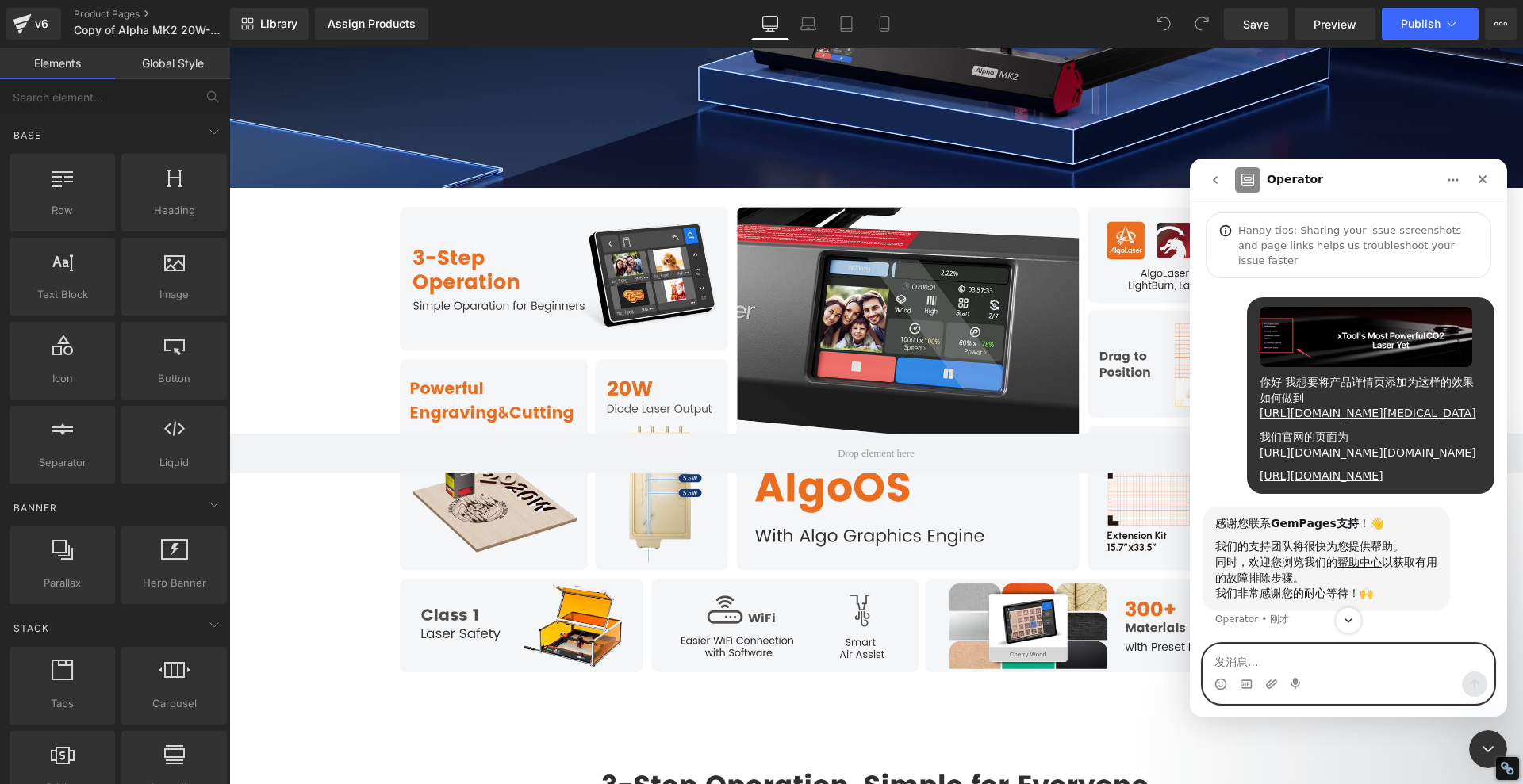
scroll to position [94, 0]
click at [1313, 662] on textarea "发消息..." at bounding box center [1348, 658] width 290 height 27
type textarea "h"
type textarea "好的 我等你的答复 谢谢"
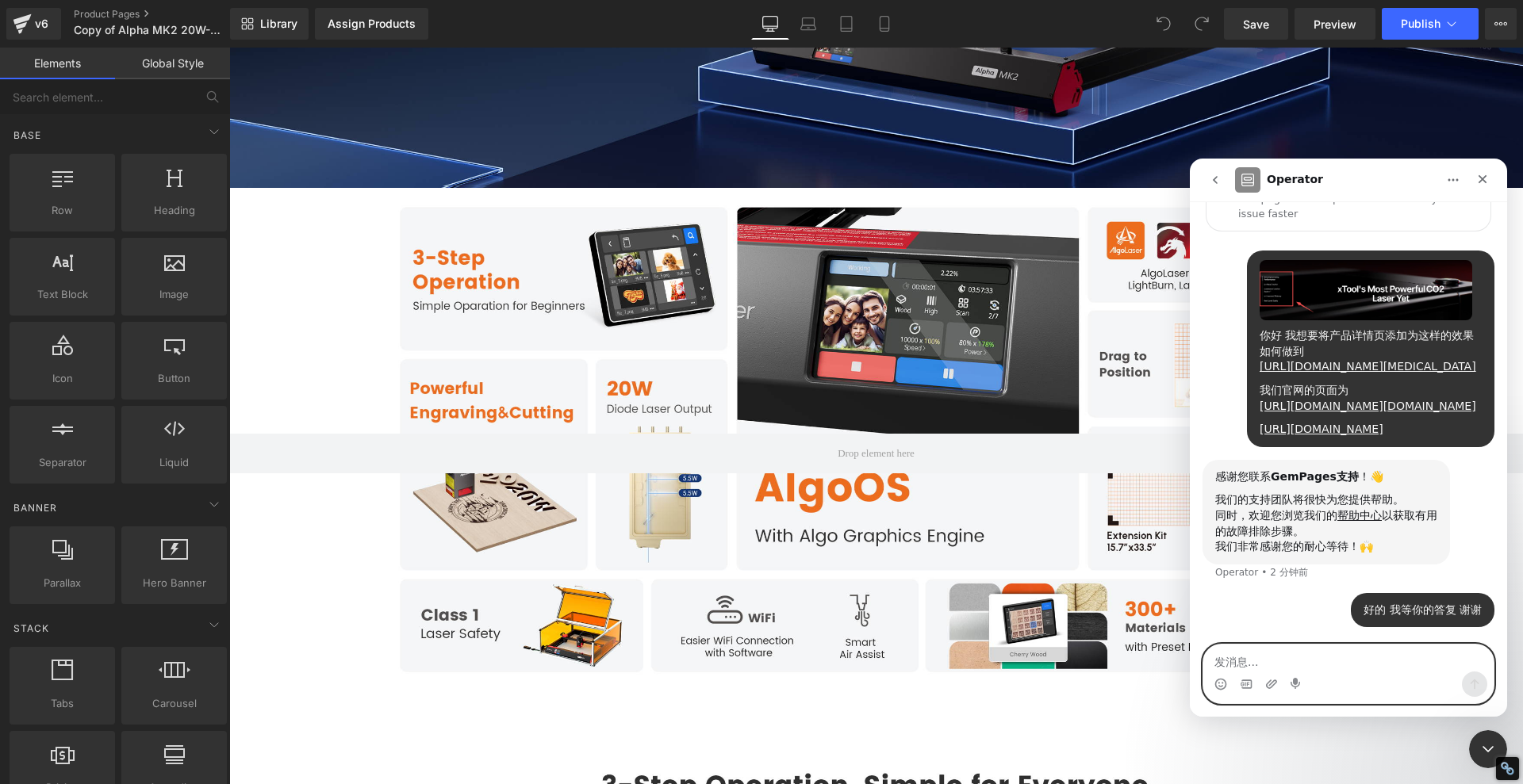
scroll to position [142, 0]
click at [1370, 674] on div "Intercom Messenger" at bounding box center [1348, 685] width 290 height 26
